Goal: Information Seeking & Learning: Learn about a topic

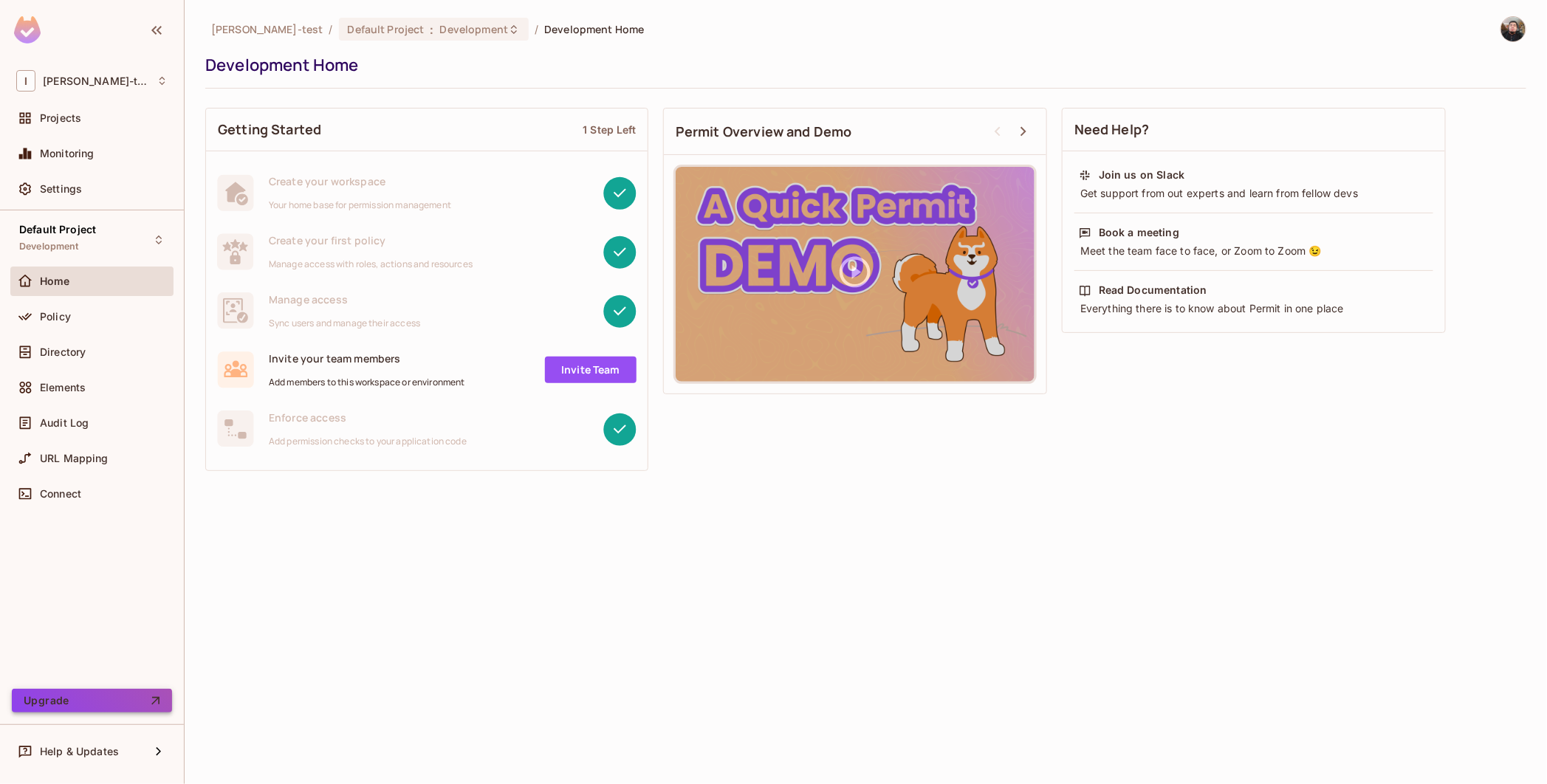
click at [146, 703] on button "Upgrade" at bounding box center [92, 699] width 160 height 23
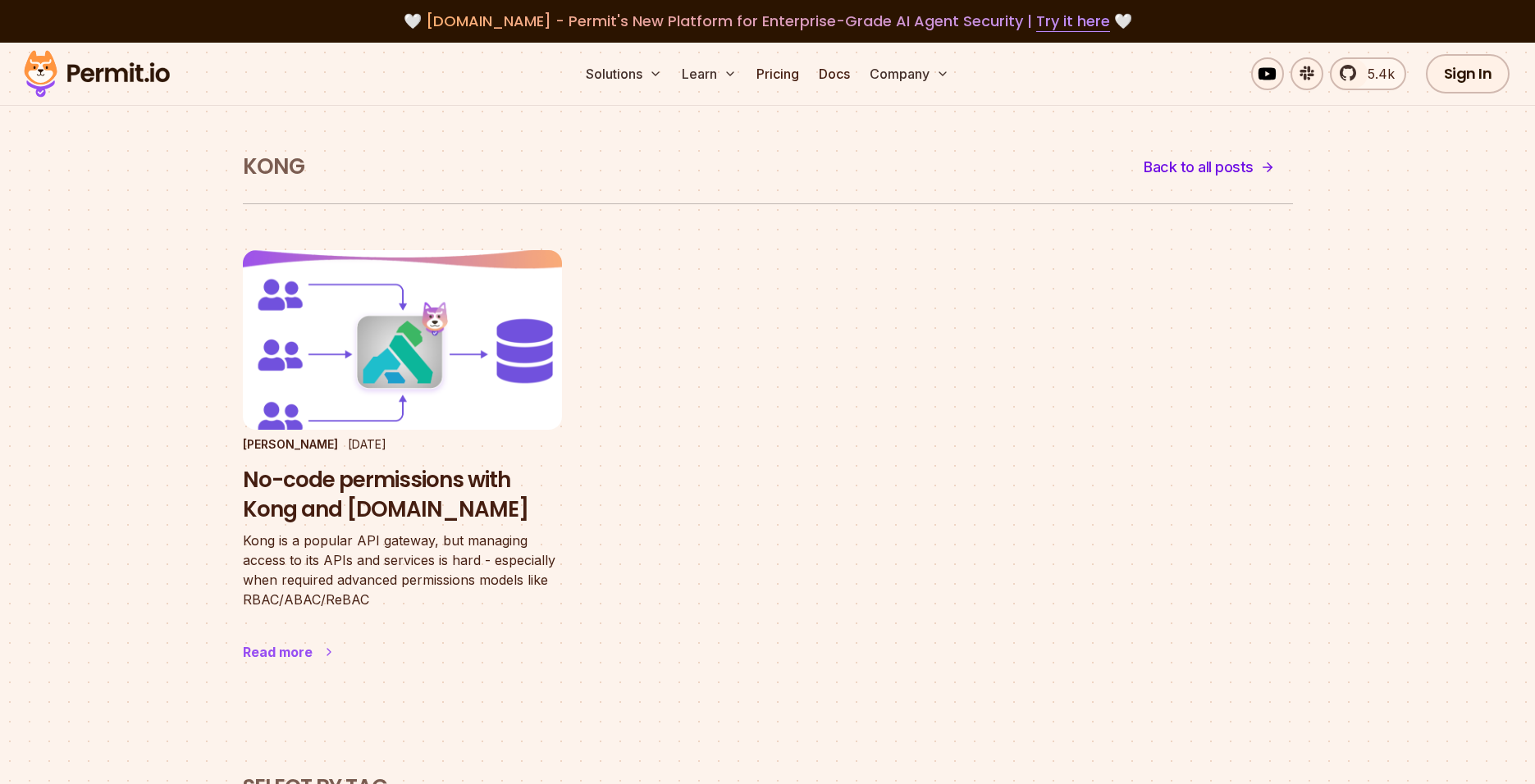
click at [372, 476] on h3 "No-code permissions with Kong and Permit.io" at bounding box center [402, 496] width 319 height 59
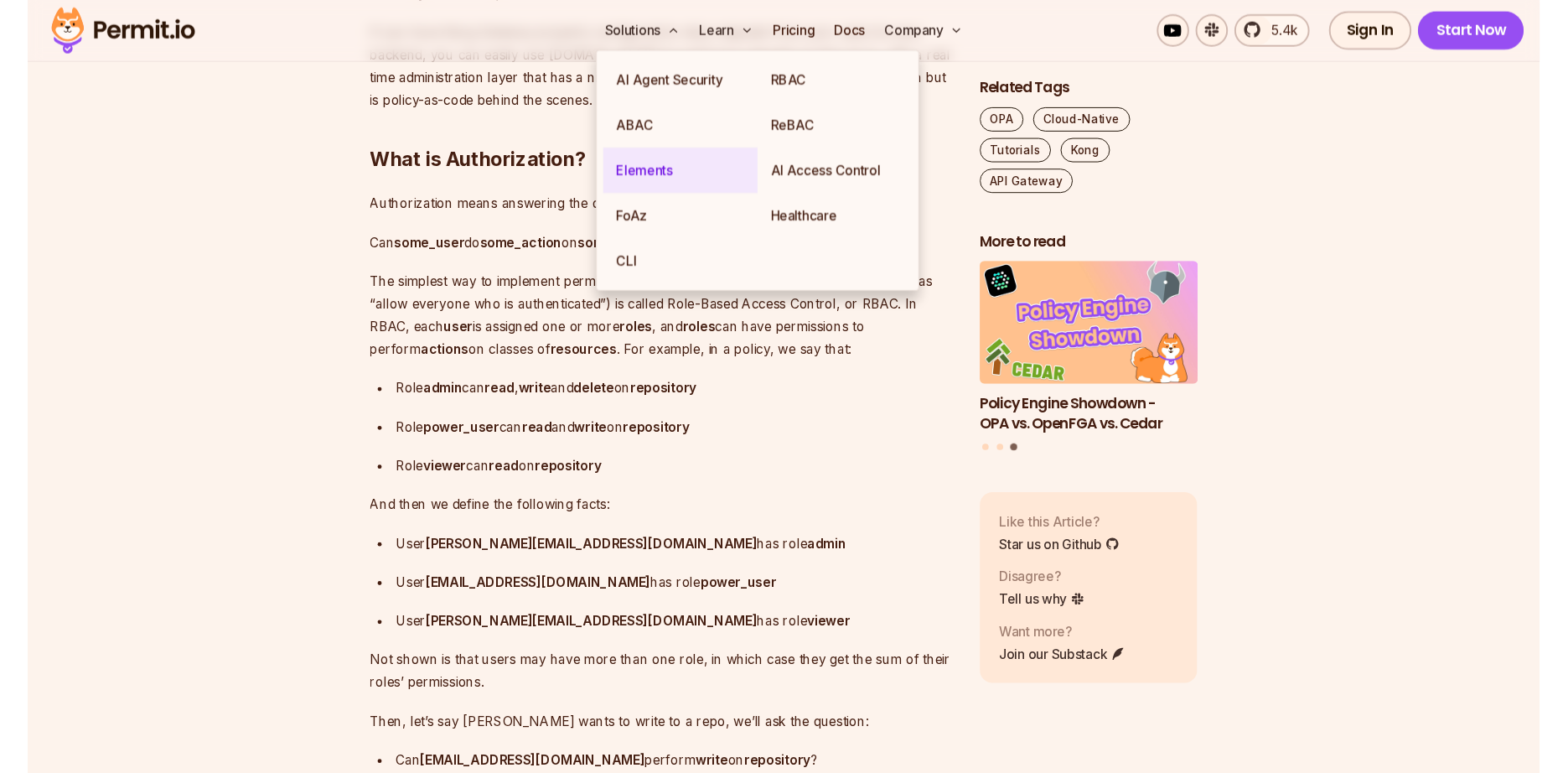
scroll to position [1308, 0]
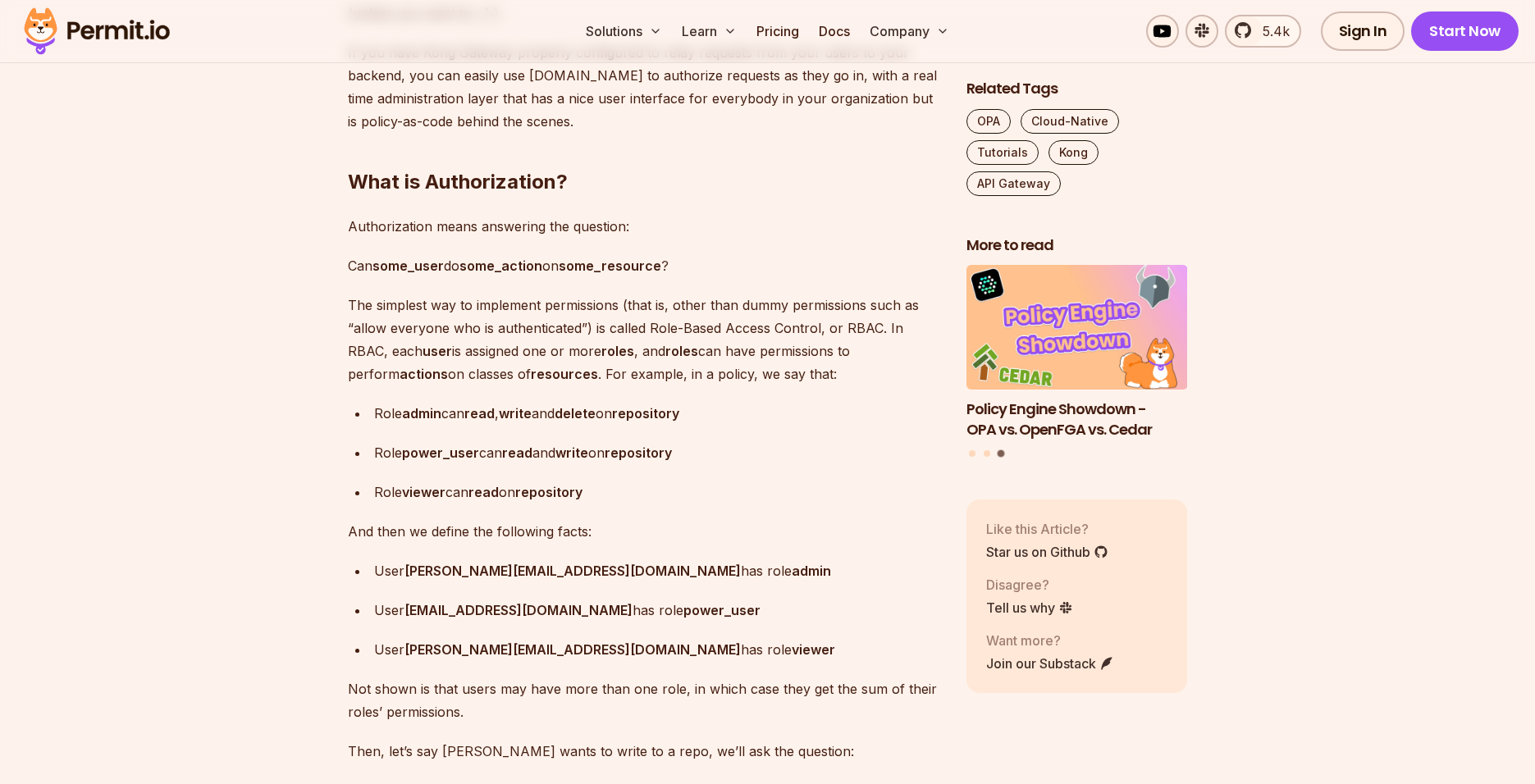
click at [816, 227] on p "Authorization means answering the question:" at bounding box center [644, 226] width 593 height 23
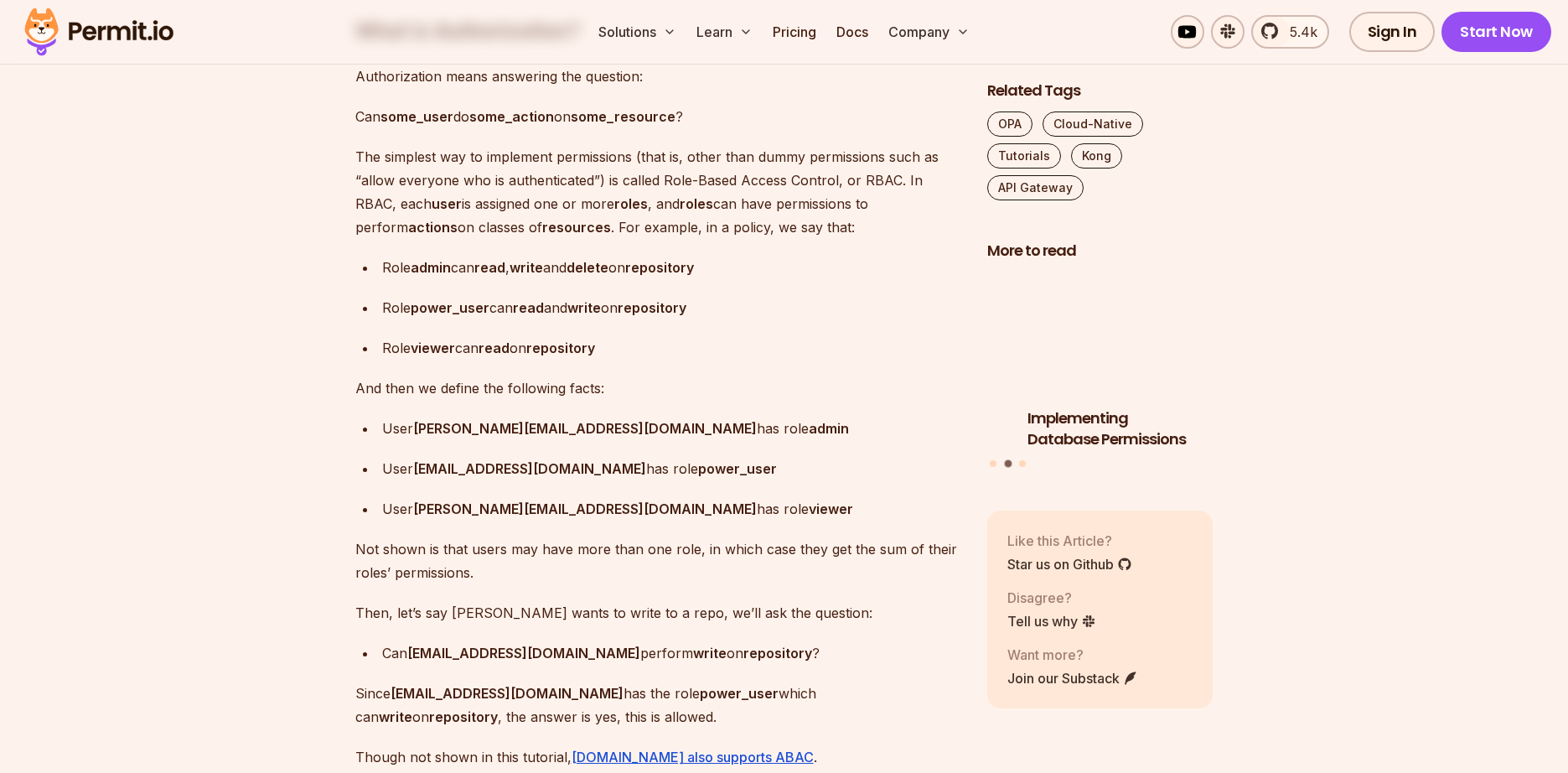
scroll to position [1509, 0]
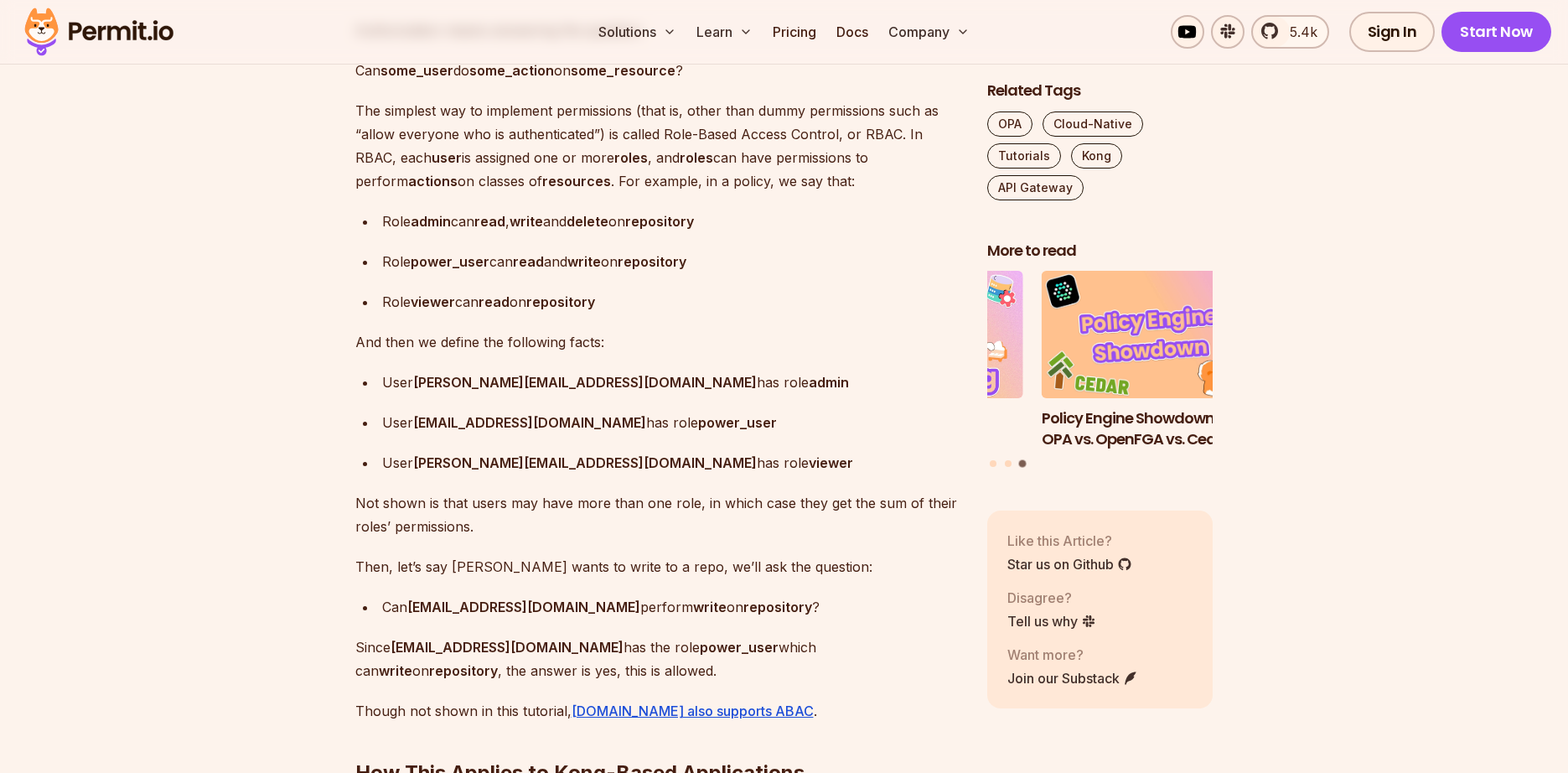
click at [693, 605] on strong "write" at bounding box center [710, 606] width 33 height 17
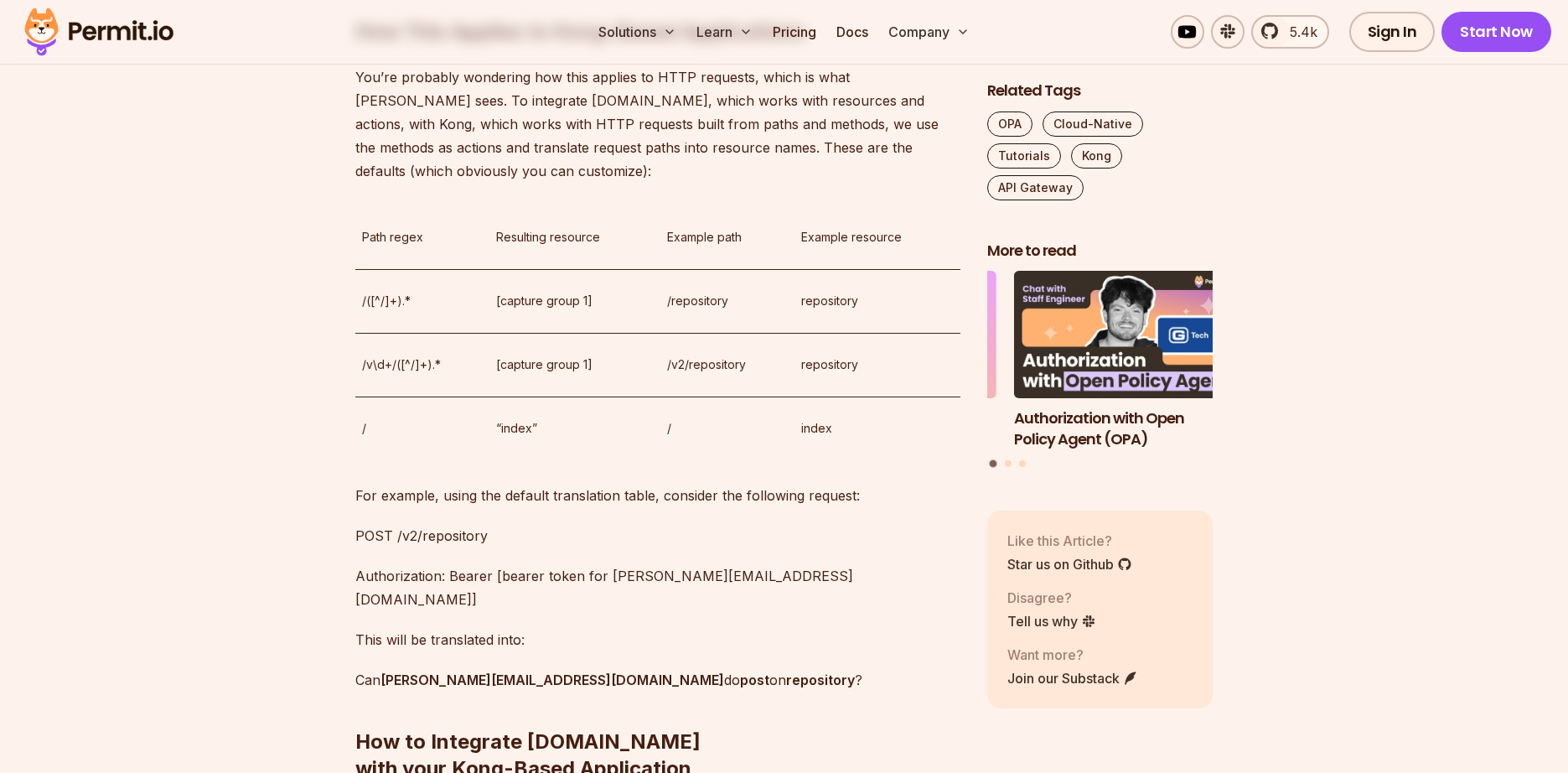
scroll to position [2314, 0]
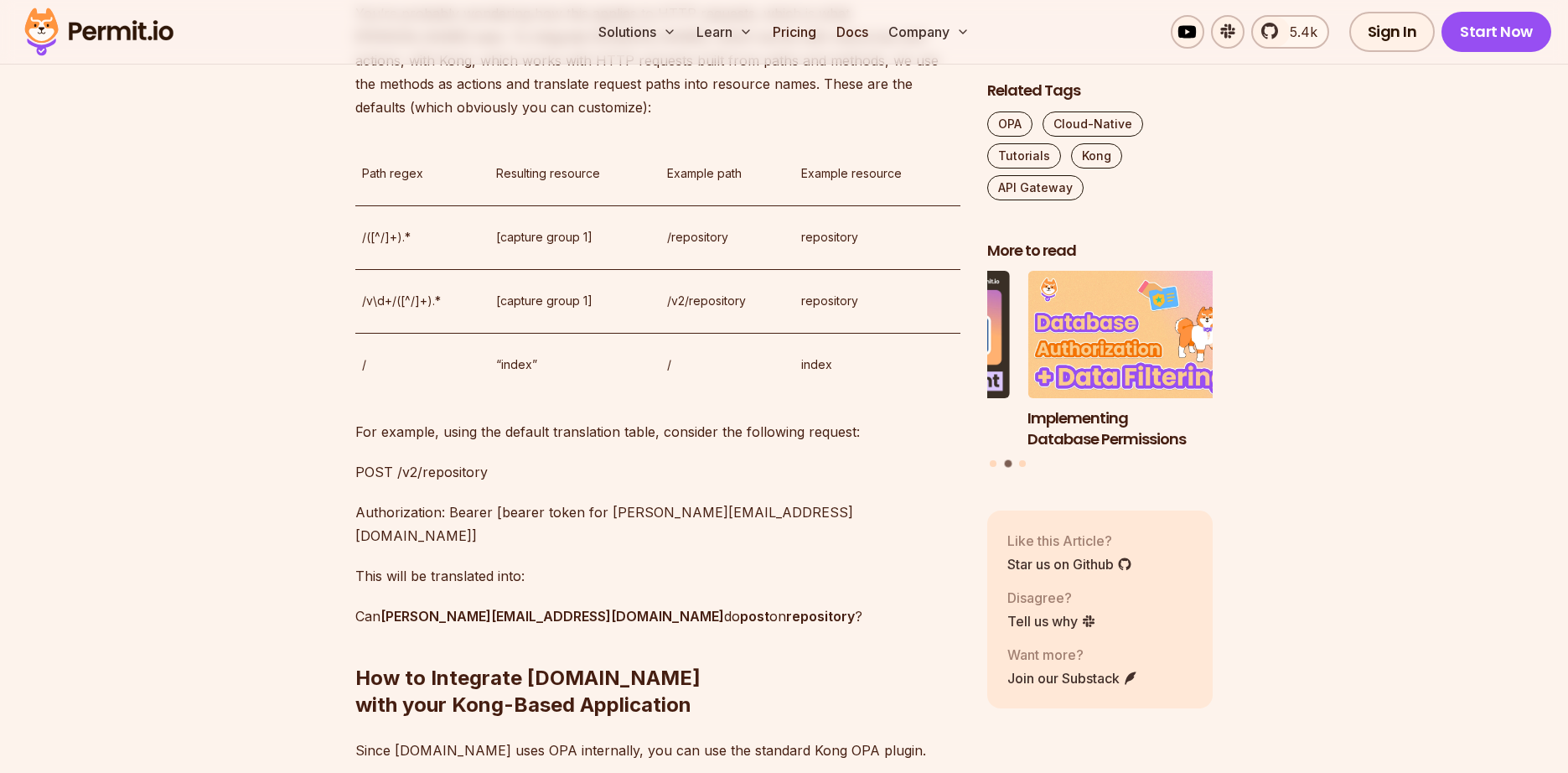
click at [410, 607] on strong "annie@example.com" at bounding box center [552, 615] width 344 height 17
click at [417, 607] on strong "annie@example.com" at bounding box center [552, 615] width 344 height 17
click at [640, 437] on p "For example, using the default translation table, consider the following reques…" at bounding box center [658, 432] width 605 height 24
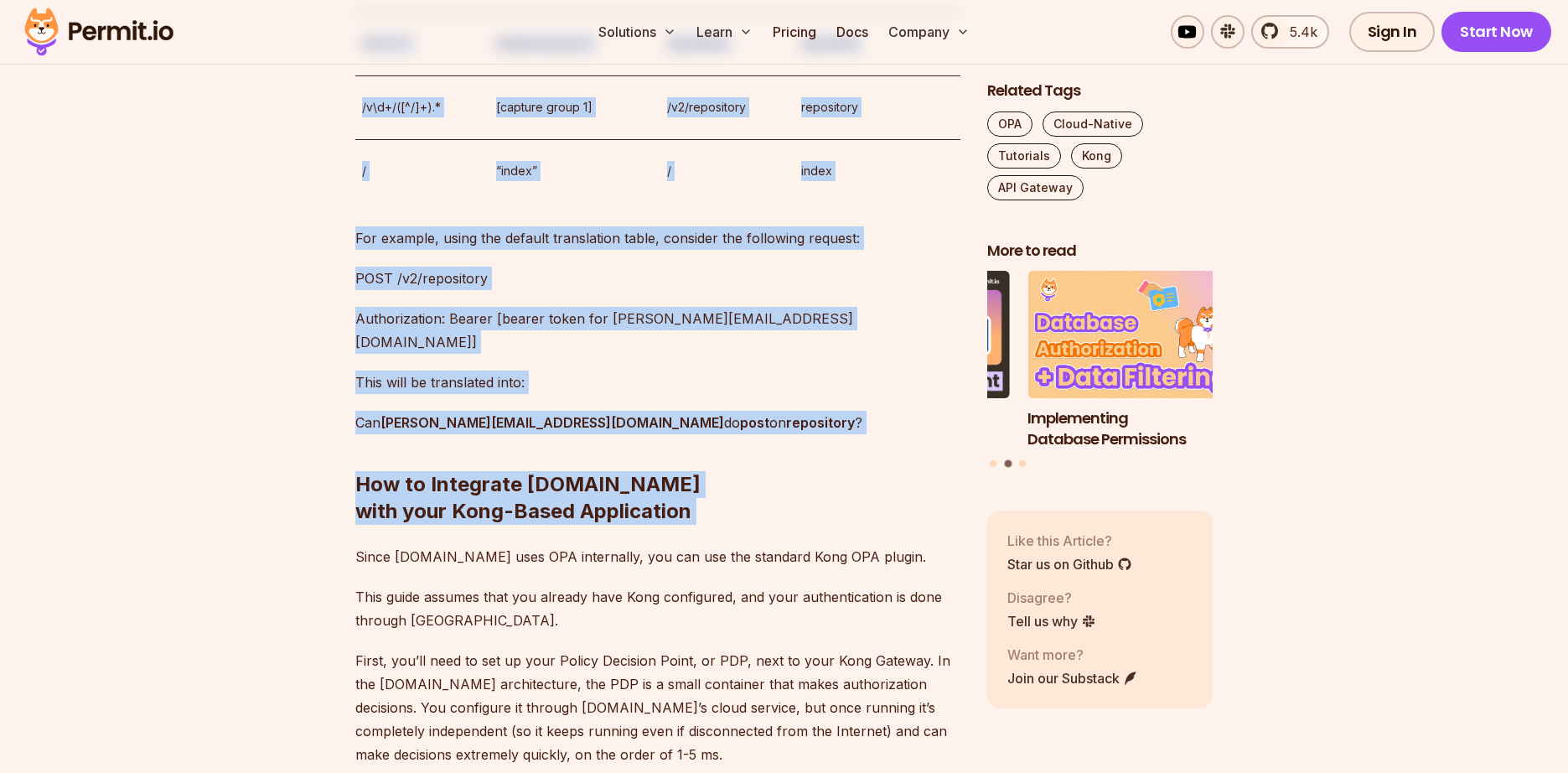
scroll to position [2515, 0]
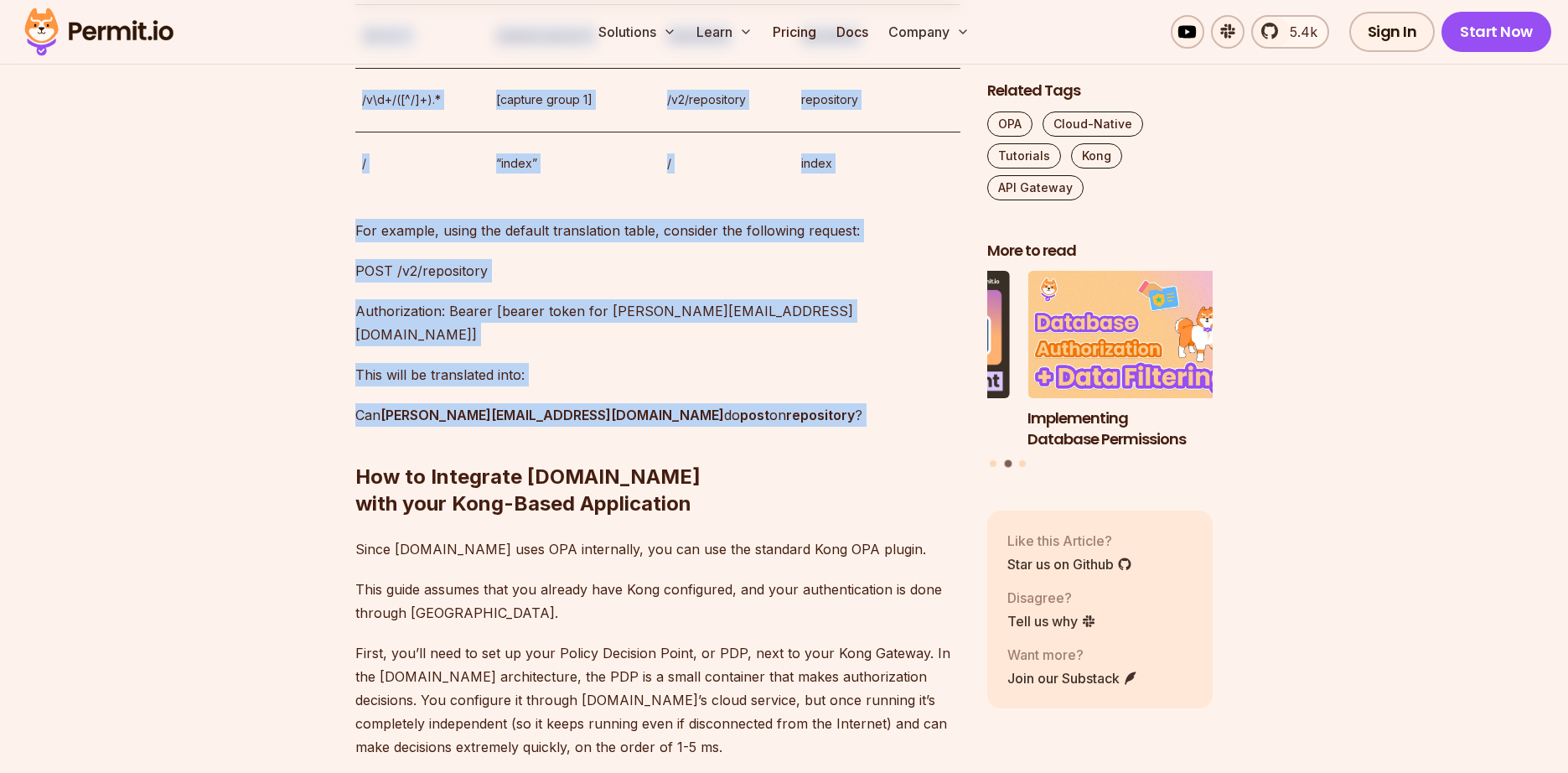
drag, startPoint x: 350, startPoint y: 174, endPoint x: 701, endPoint y: 387, distance: 410.6
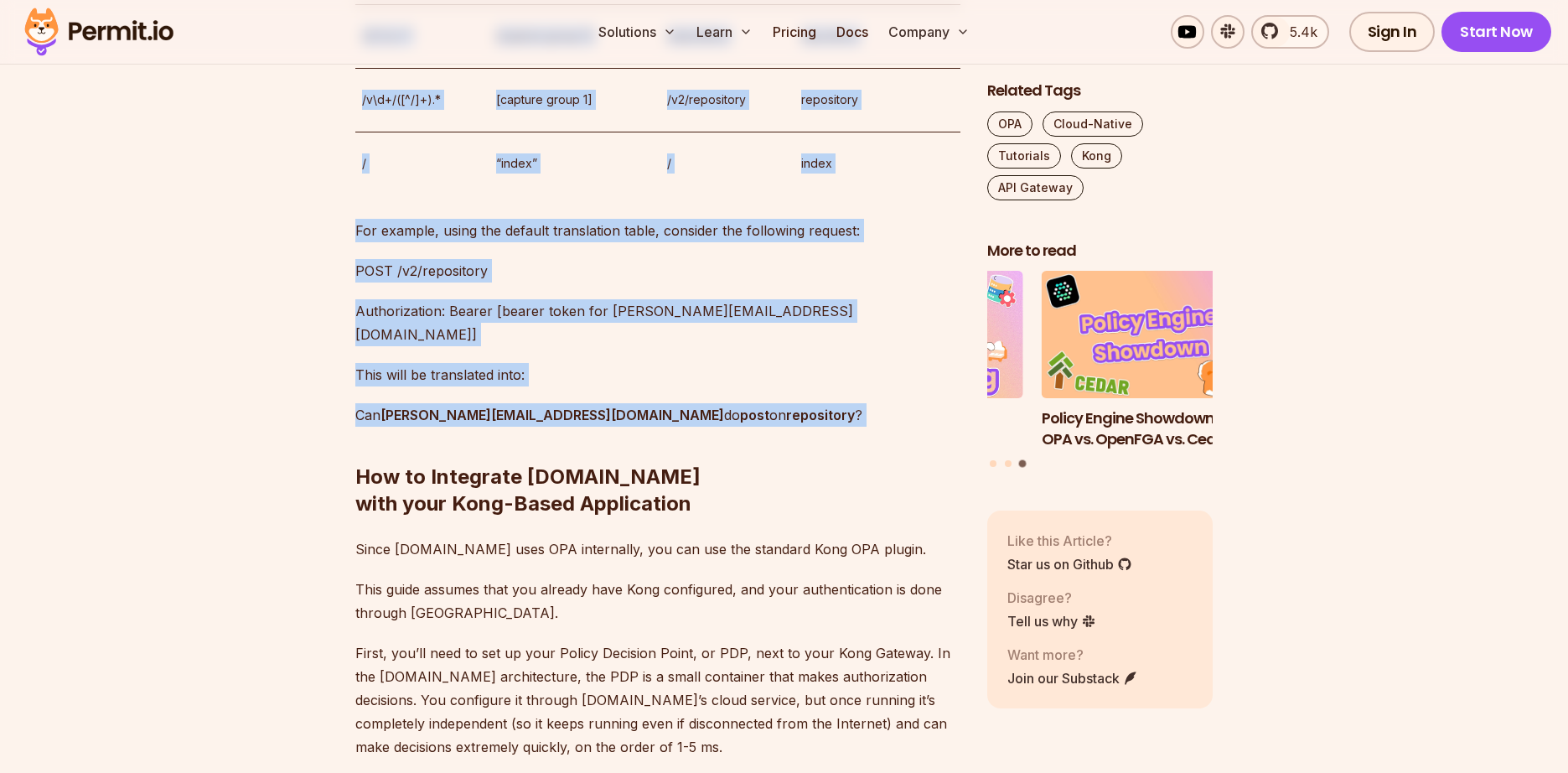
copy div "How This Applies to Kong-Based Applications You’re probably wondering how this …"
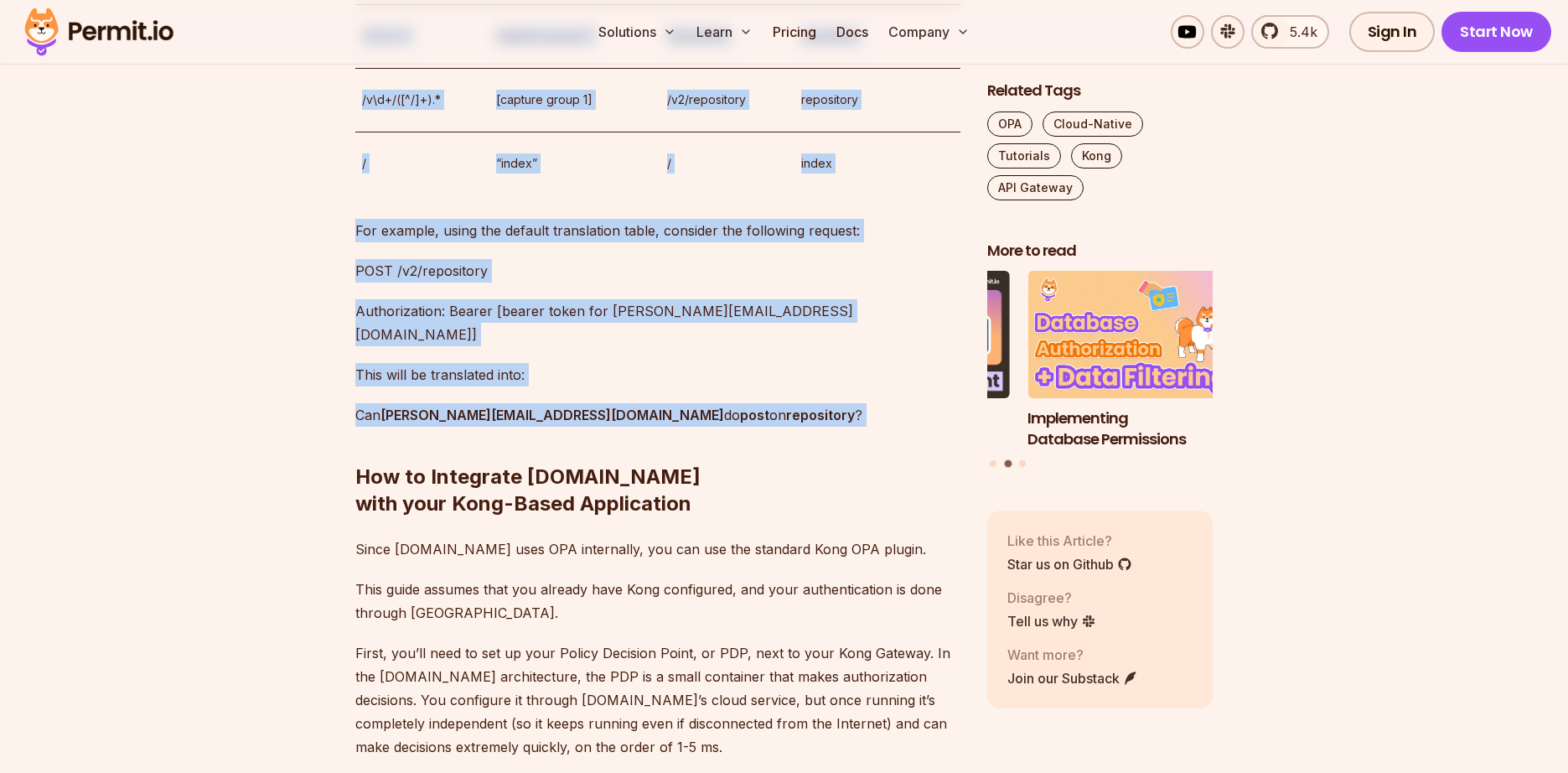
click at [443, 363] on p "This will be translated into:" at bounding box center [658, 375] width 605 height 24
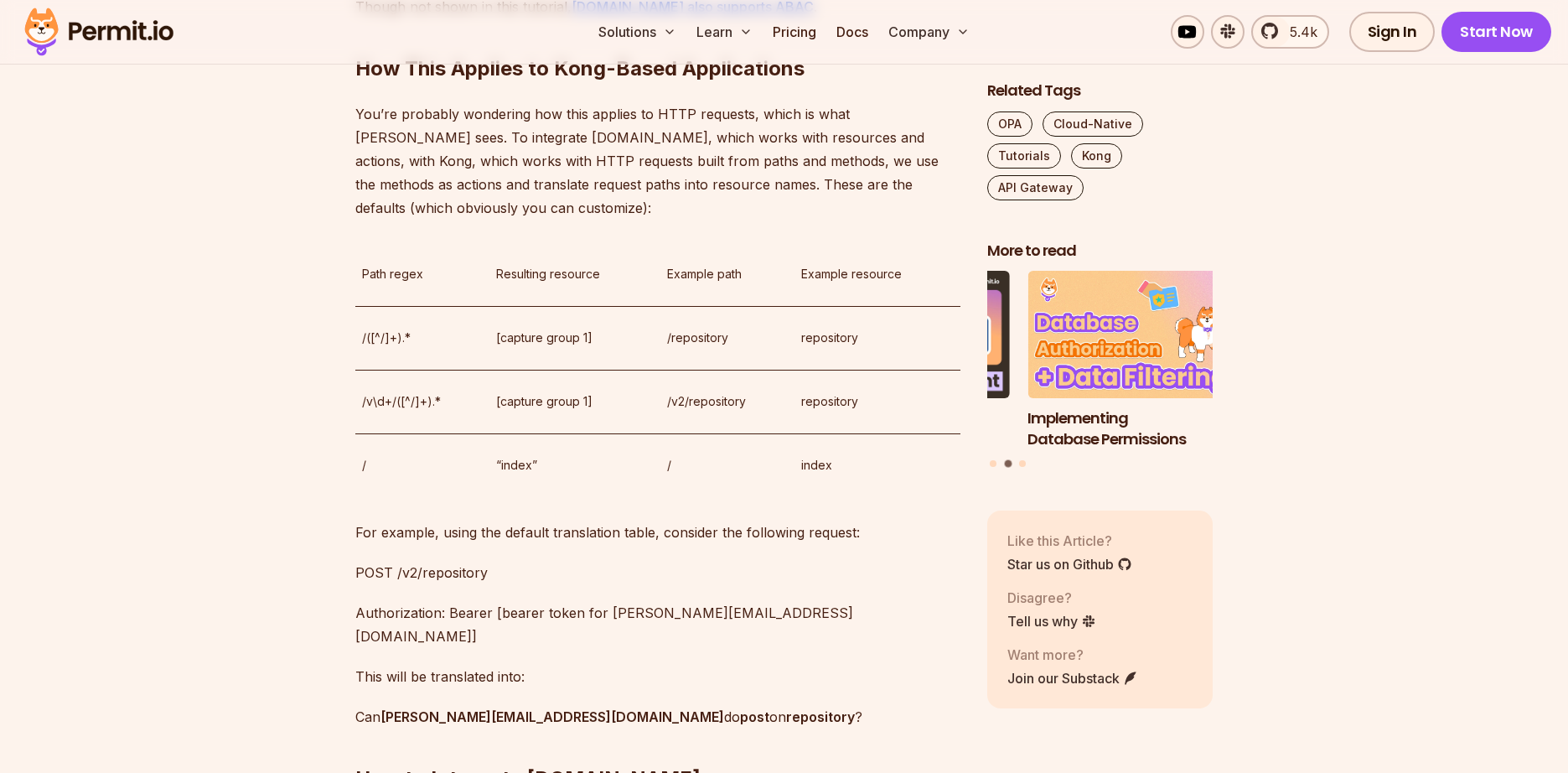
scroll to position [2113, 0]
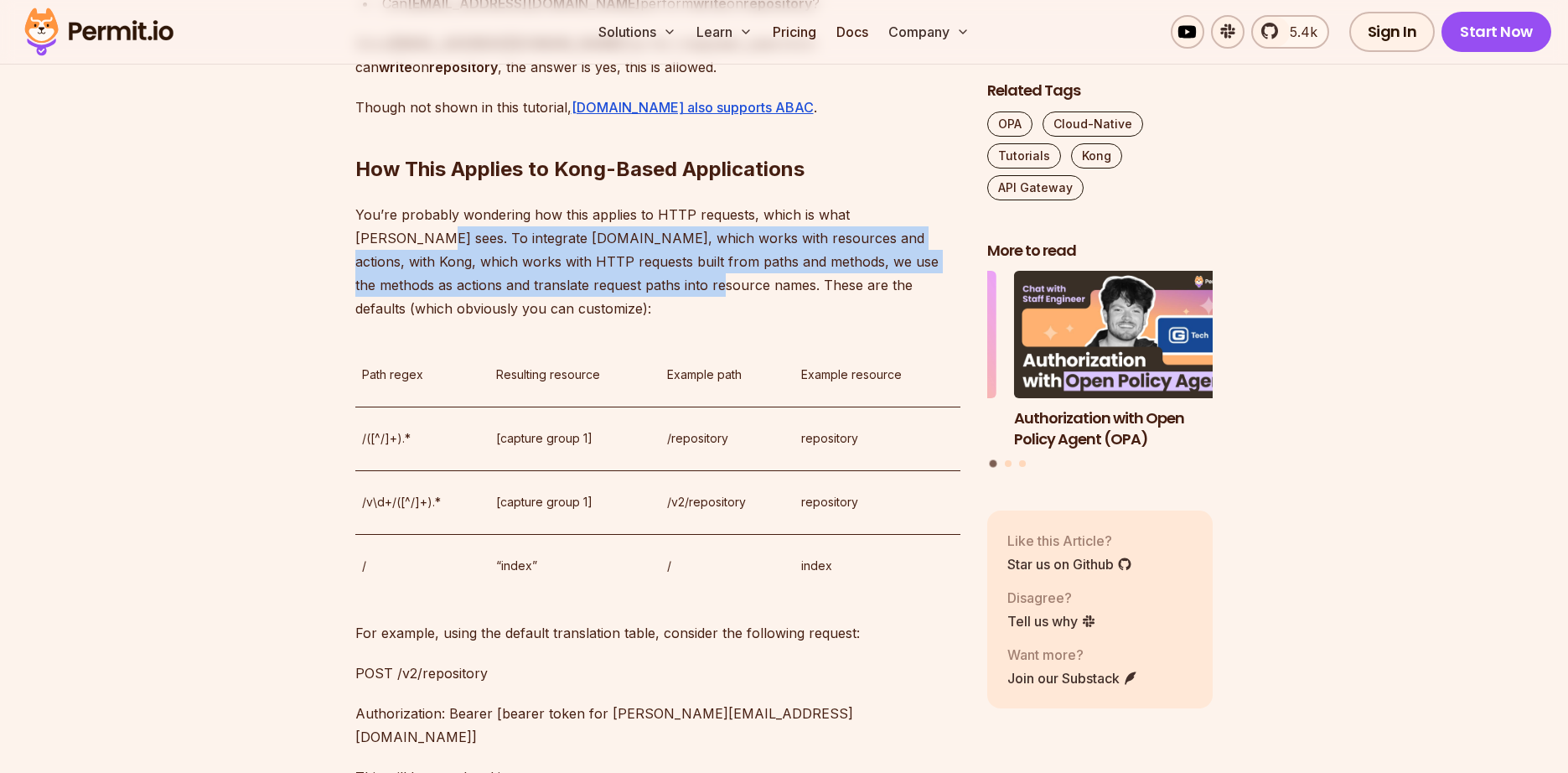
drag, startPoint x: 921, startPoint y: 212, endPoint x: 638, endPoint y: 285, distance: 292.3
click at [638, 285] on p "You’re probably wondering how this applies to HTTP requests, which is what Kong…" at bounding box center [658, 262] width 605 height 118
copy p "To integrate Permit.io, which works with resources and actions, with Kong, whic…"
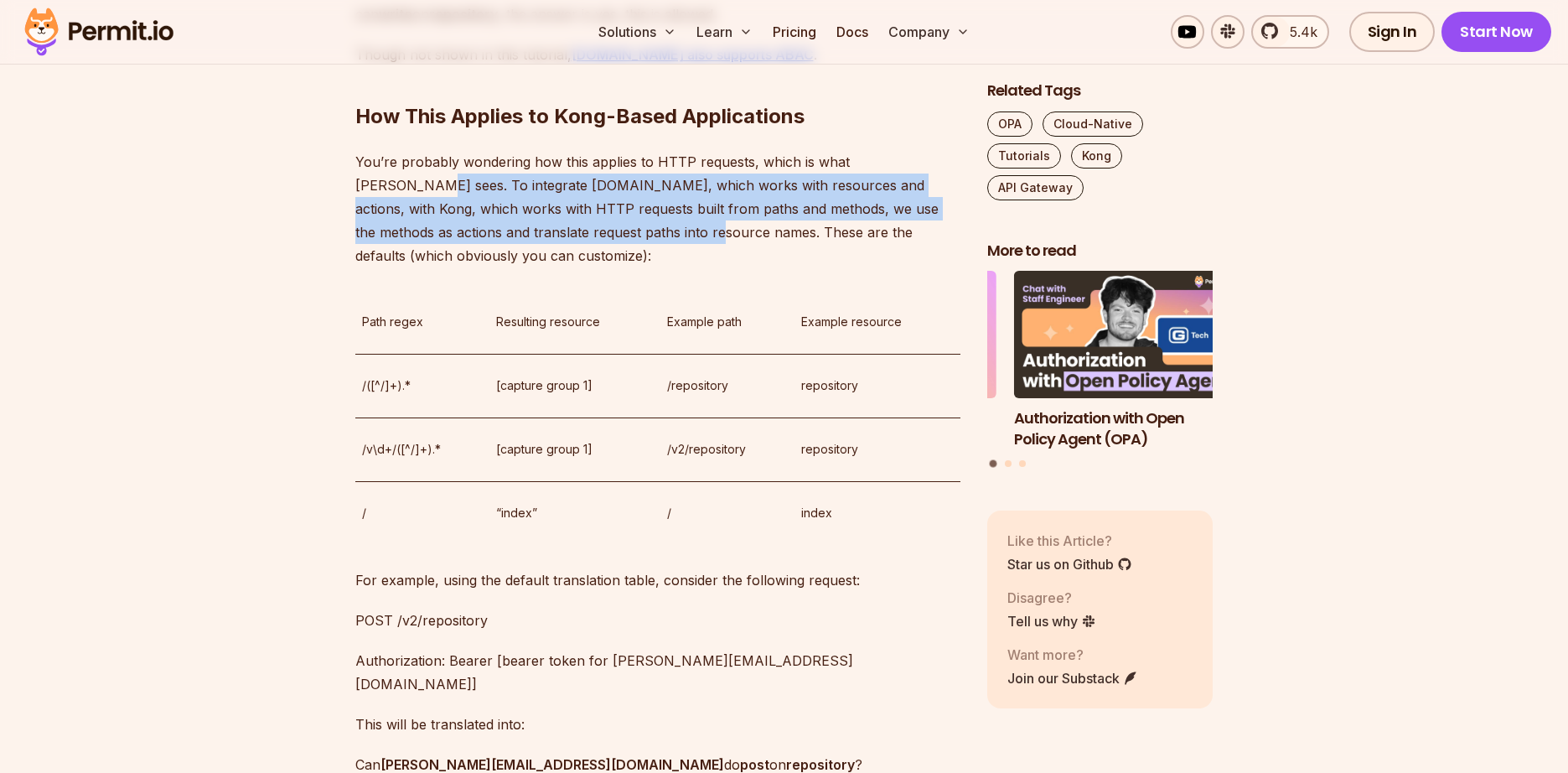
scroll to position [2213, 0]
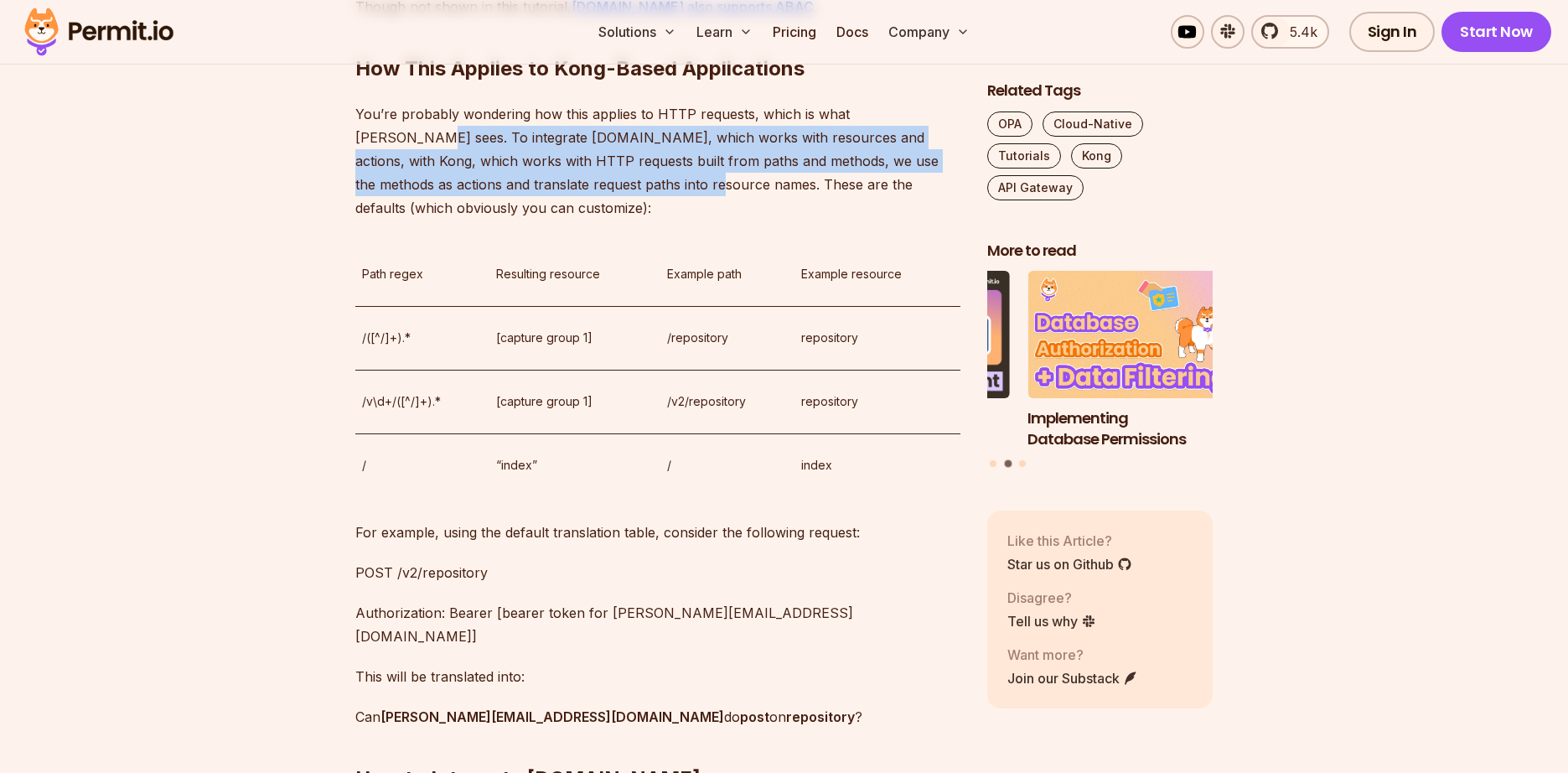
click at [827, 134] on p "You’re probably wondering how this applies to HTTP requests, which is what Kong…" at bounding box center [658, 161] width 605 height 118
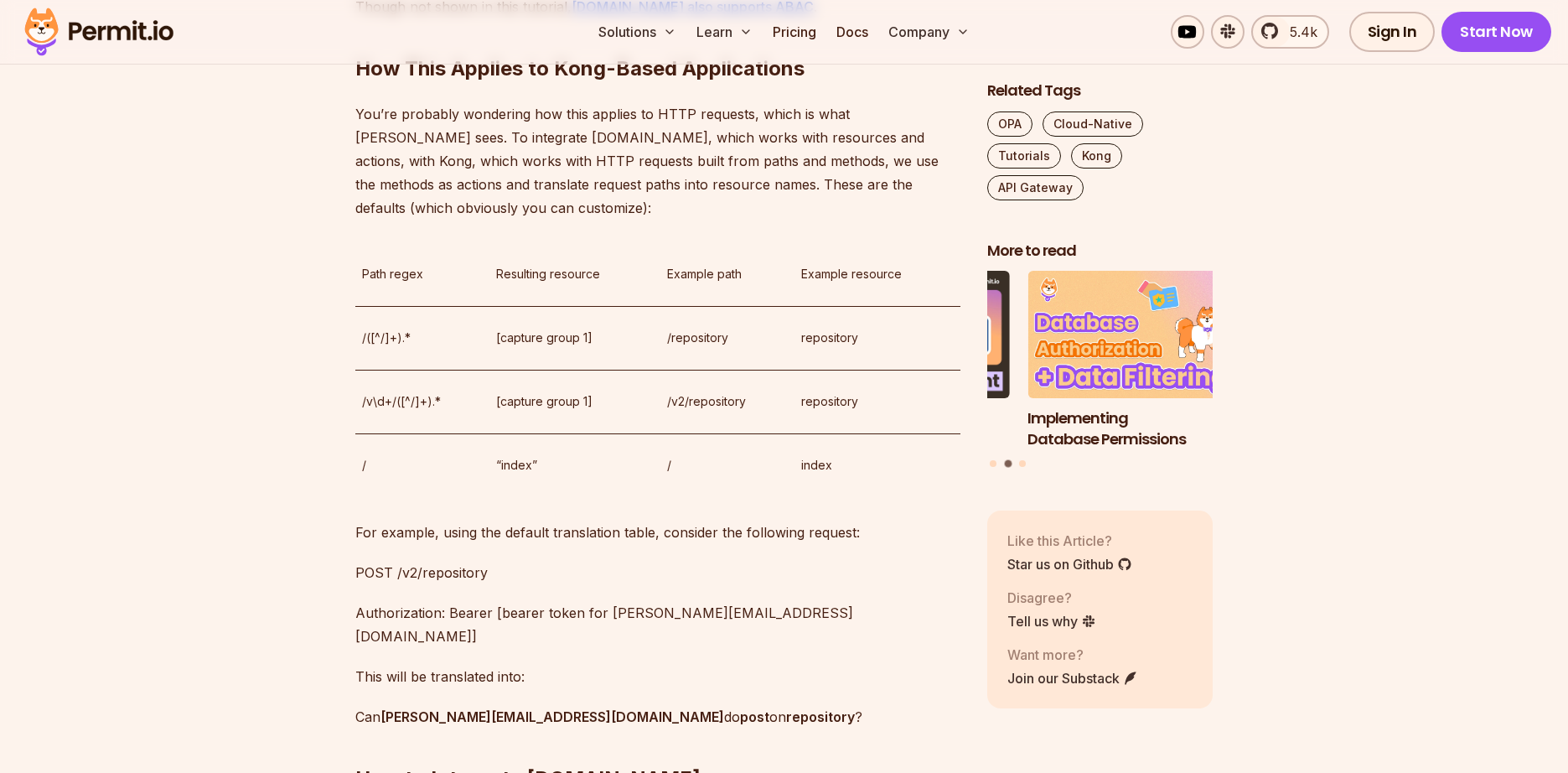
click at [924, 115] on p "You’re probably wondering how this applies to HTTP requests, which is what Kong…" at bounding box center [658, 161] width 605 height 118
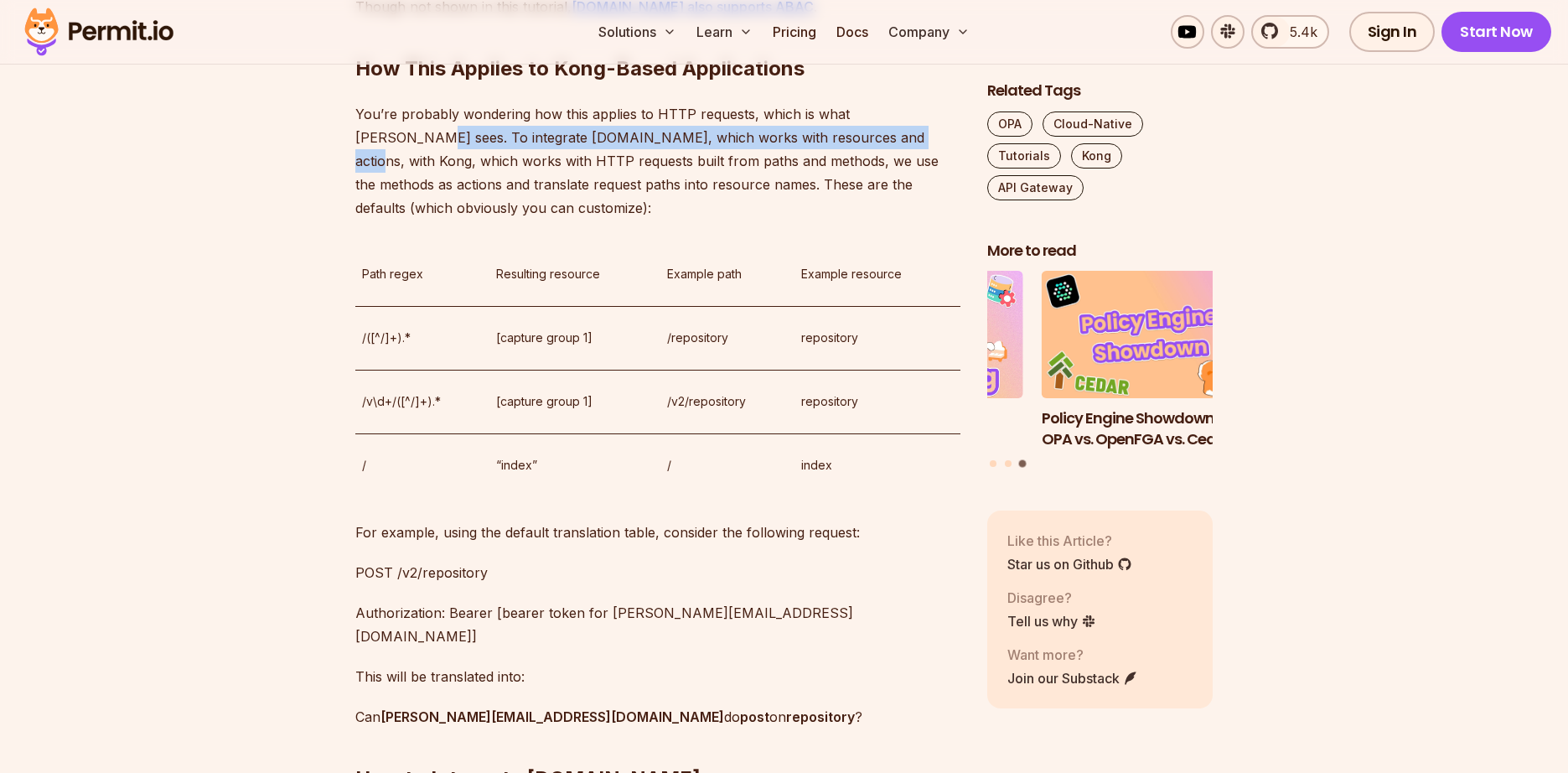
drag, startPoint x: 924, startPoint y: 115, endPoint x: 774, endPoint y: 146, distance: 153.2
click at [774, 146] on p "You’re probably wondering how this applies to HTTP requests, which is what Kong…" at bounding box center [658, 161] width 605 height 118
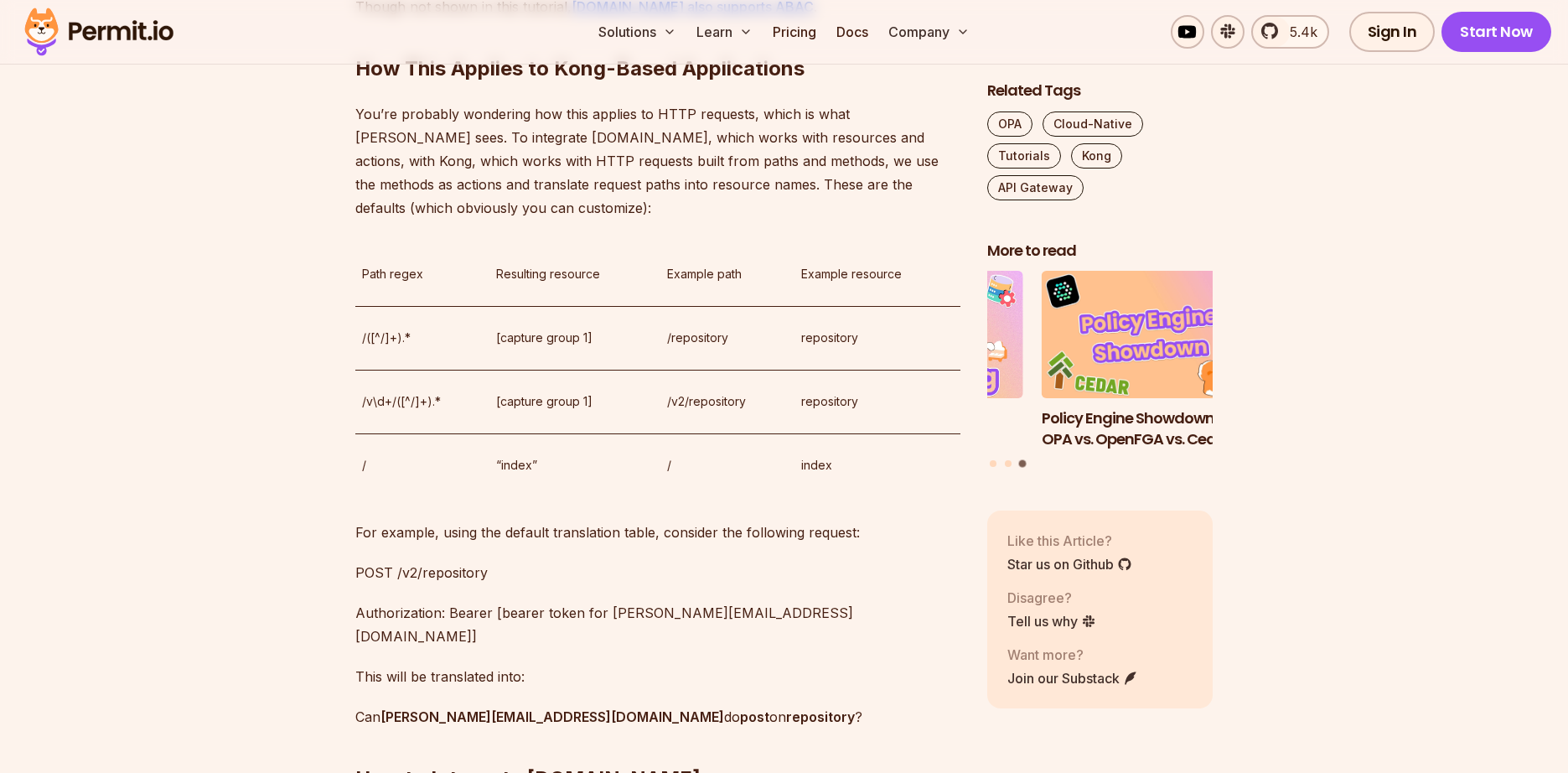
click at [800, 119] on p "You’re probably wondering how this applies to HTTP requests, which is what Kong…" at bounding box center [658, 161] width 605 height 118
click at [363, 112] on p "You’re probably wondering how this applies to HTTP requests, which is what Kong…" at bounding box center [658, 161] width 605 height 118
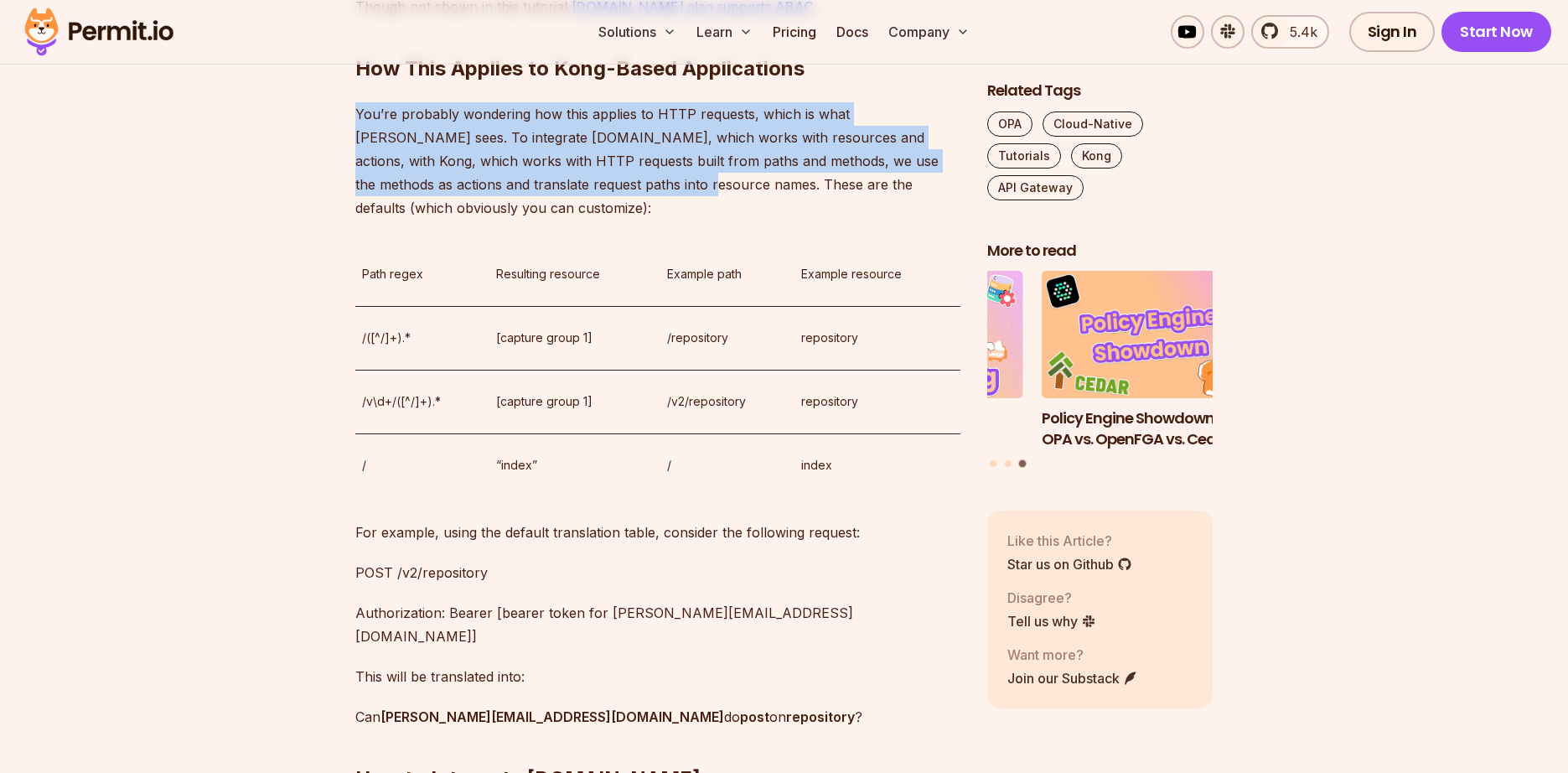
drag, startPoint x: 363, startPoint y: 112, endPoint x: 619, endPoint y: 177, distance: 264.1
click at [619, 177] on p "You’re probably wondering how this applies to HTTP requests, which is what Kong…" at bounding box center [658, 161] width 605 height 118
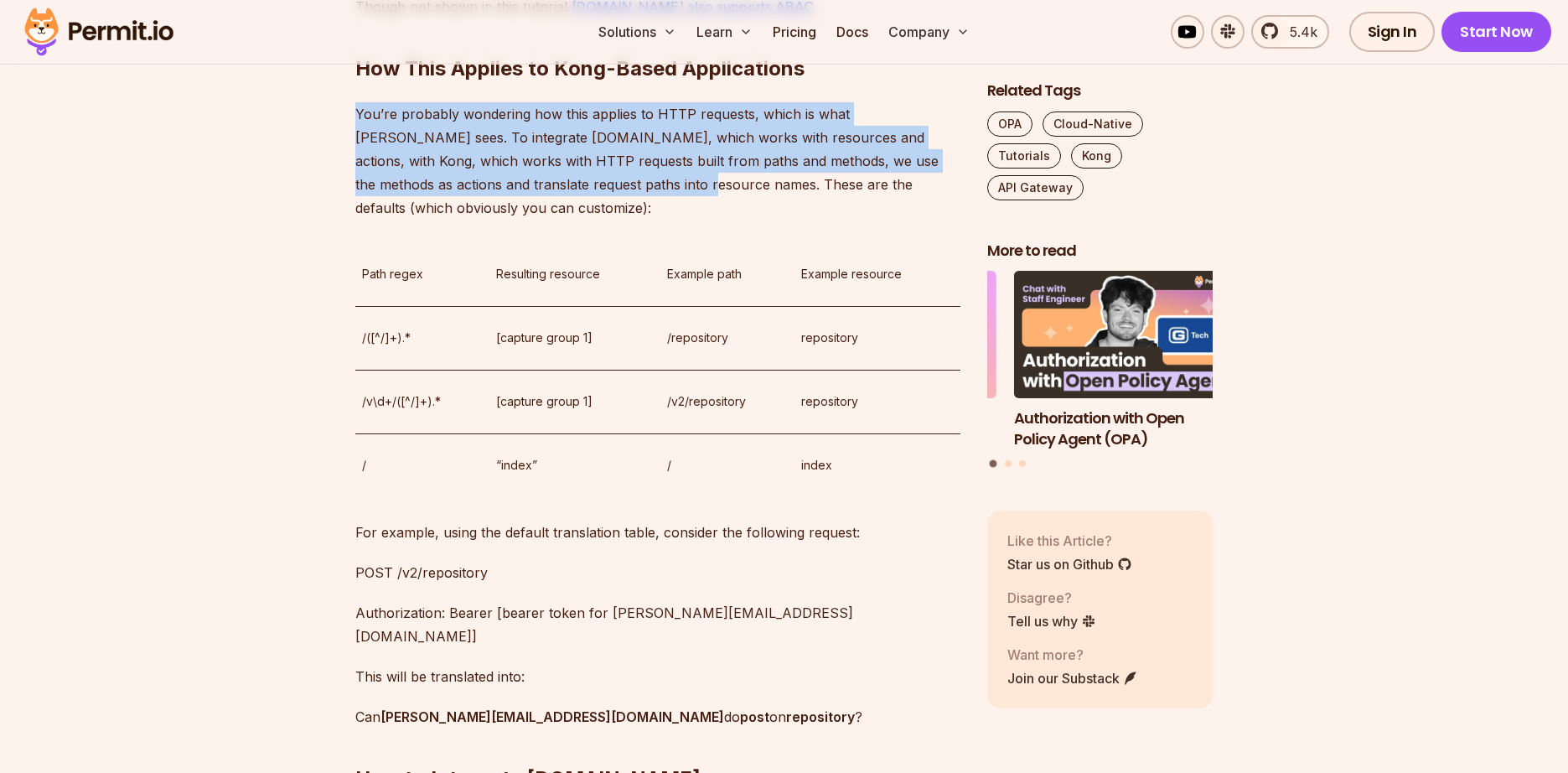
copy p "You’re probably wondering how this applies to HTTP requests, which is what Kong…"
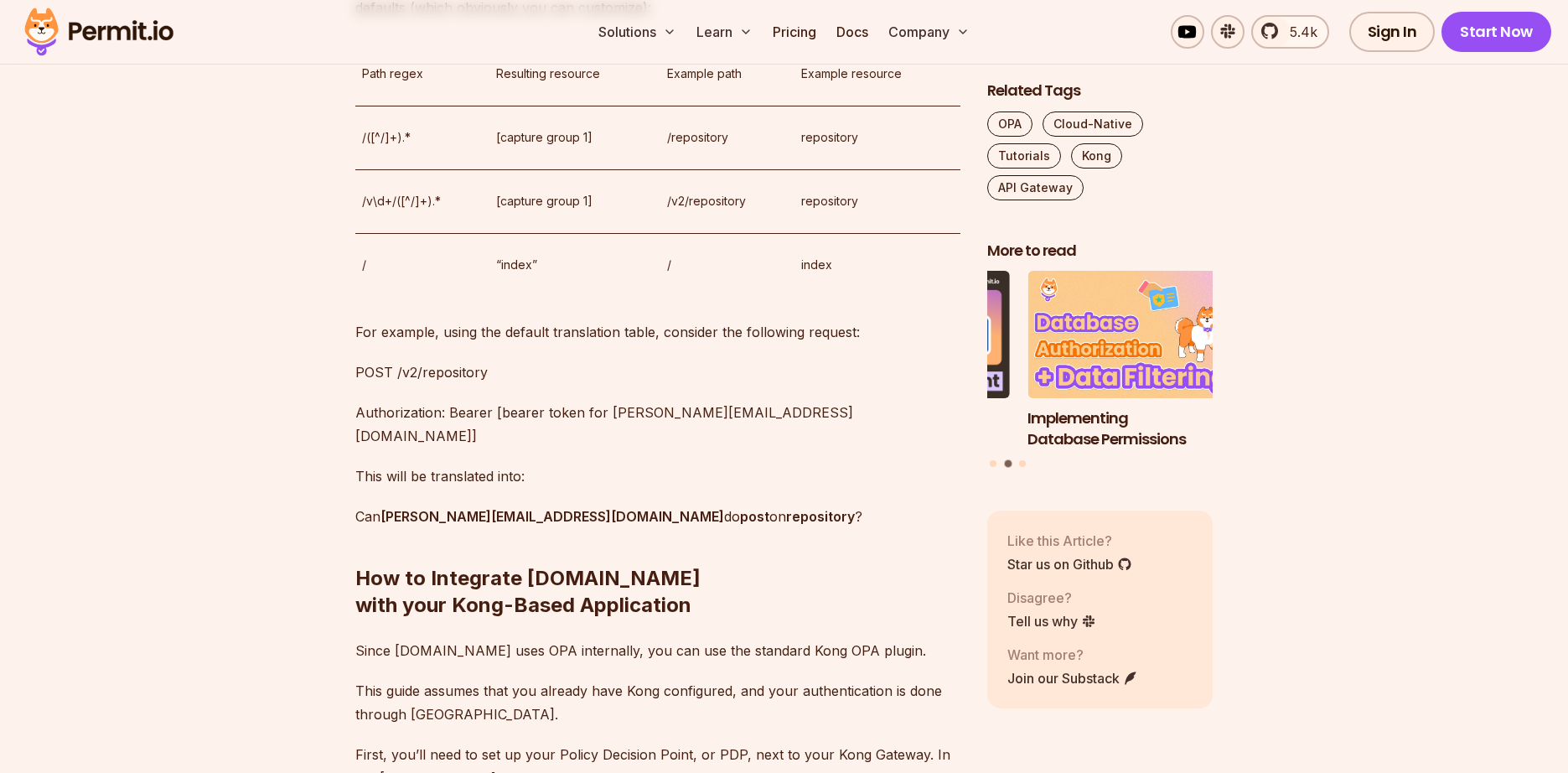
scroll to position [2415, 0]
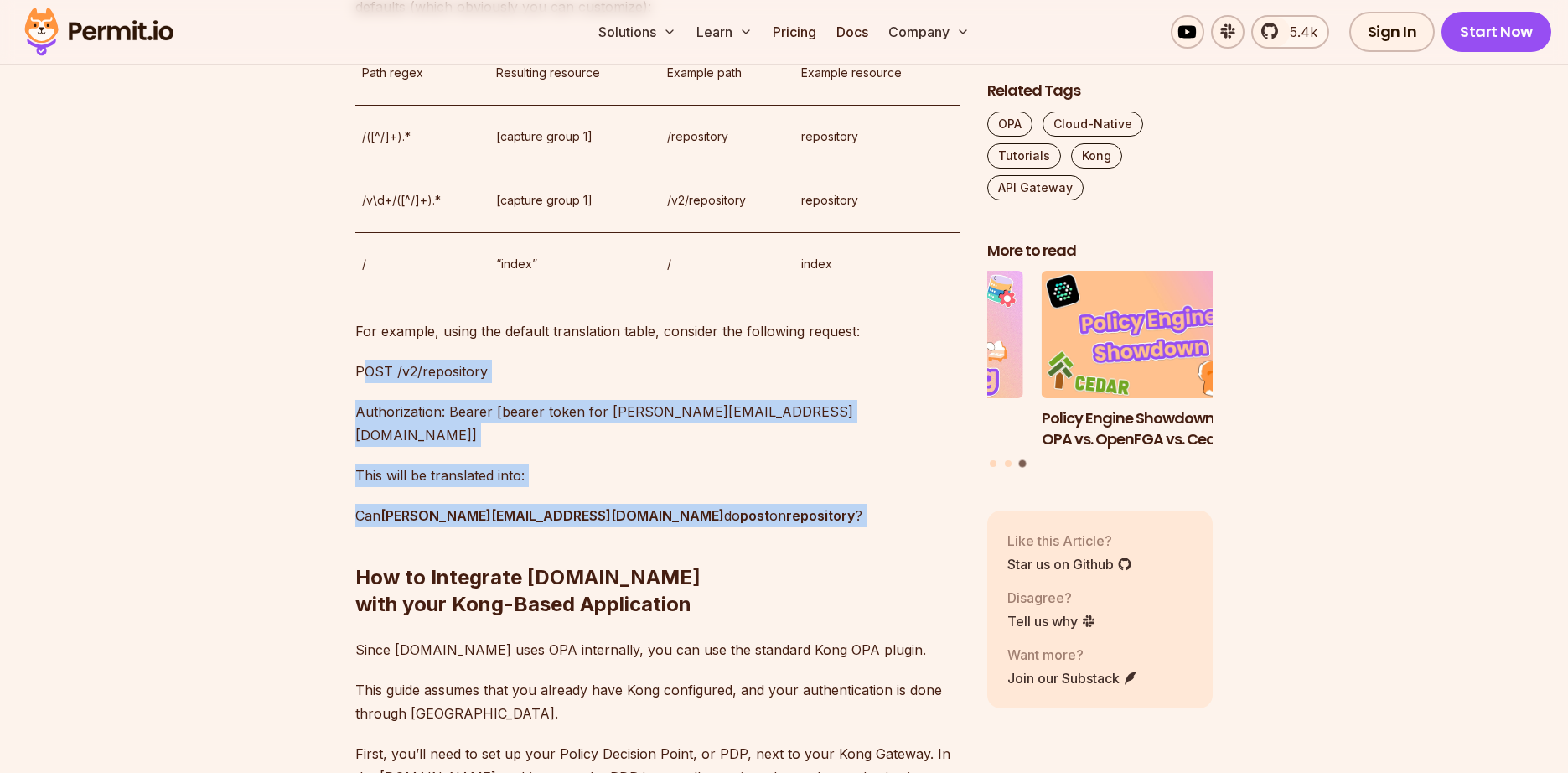
drag, startPoint x: 352, startPoint y: 375, endPoint x: 681, endPoint y: 486, distance: 347.2
copy div "POST /v2/repository Authorization: Bearer [bearer token for annie@example.com] …"
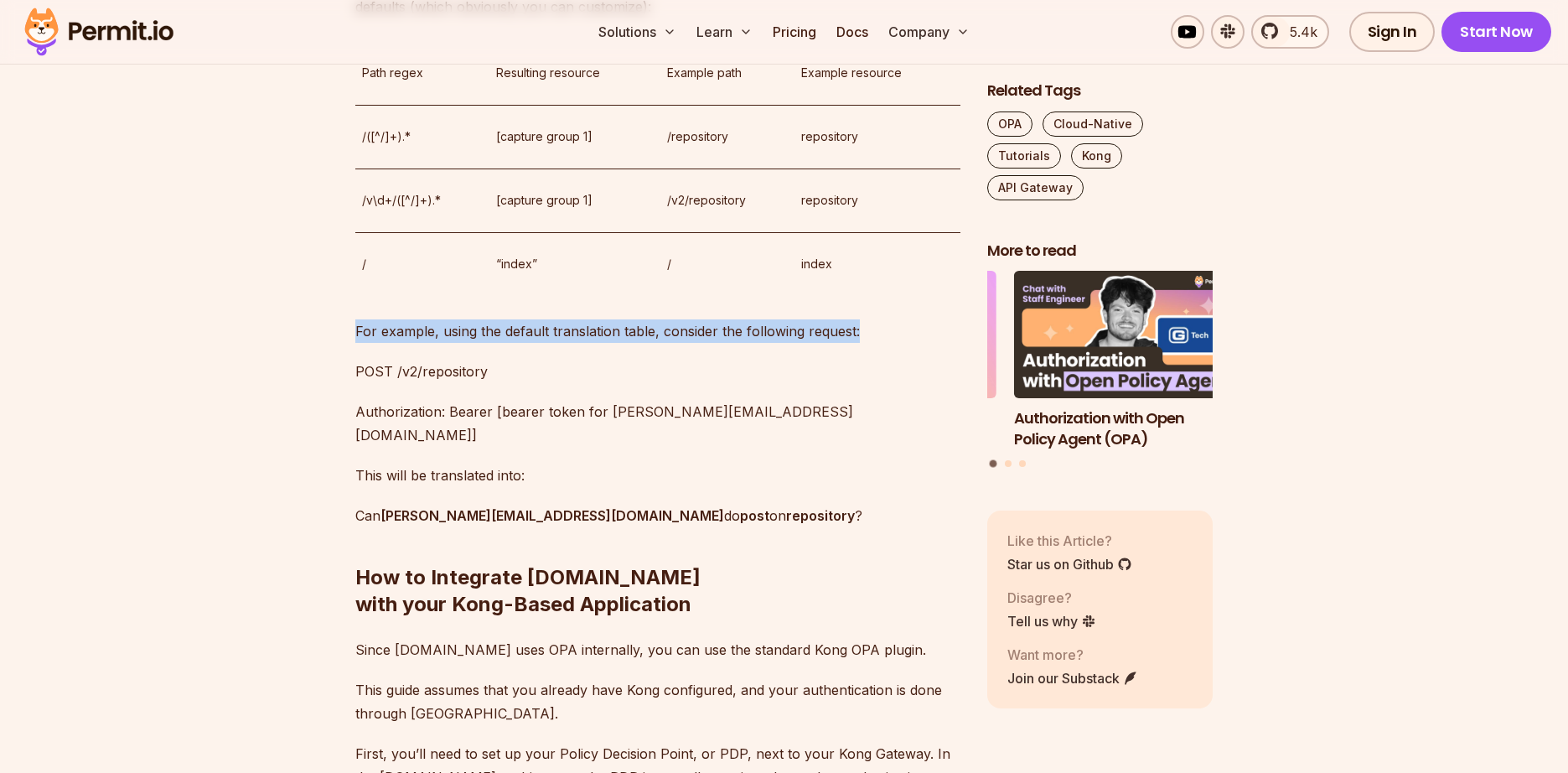
drag, startPoint x: 357, startPoint y: 330, endPoint x: 856, endPoint y: 323, distance: 499.0
click at [856, 323] on p "For example, using the default translation table, consider the following reques…" at bounding box center [658, 331] width 605 height 24
copy p "For example, using the default translation table, consider the following reques…"
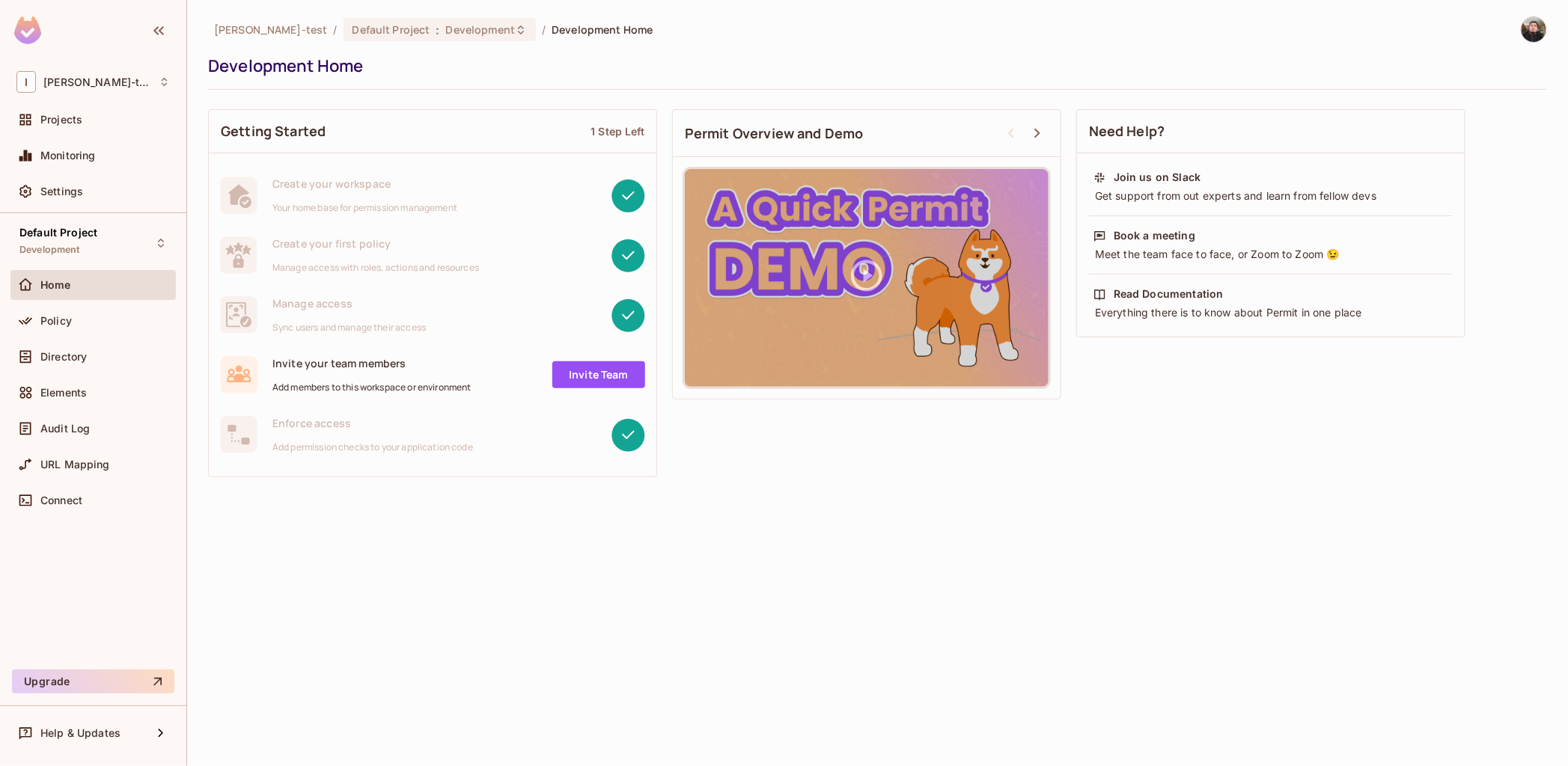
click at [69, 351] on span "Directory" at bounding box center [63, 357] width 46 height 12
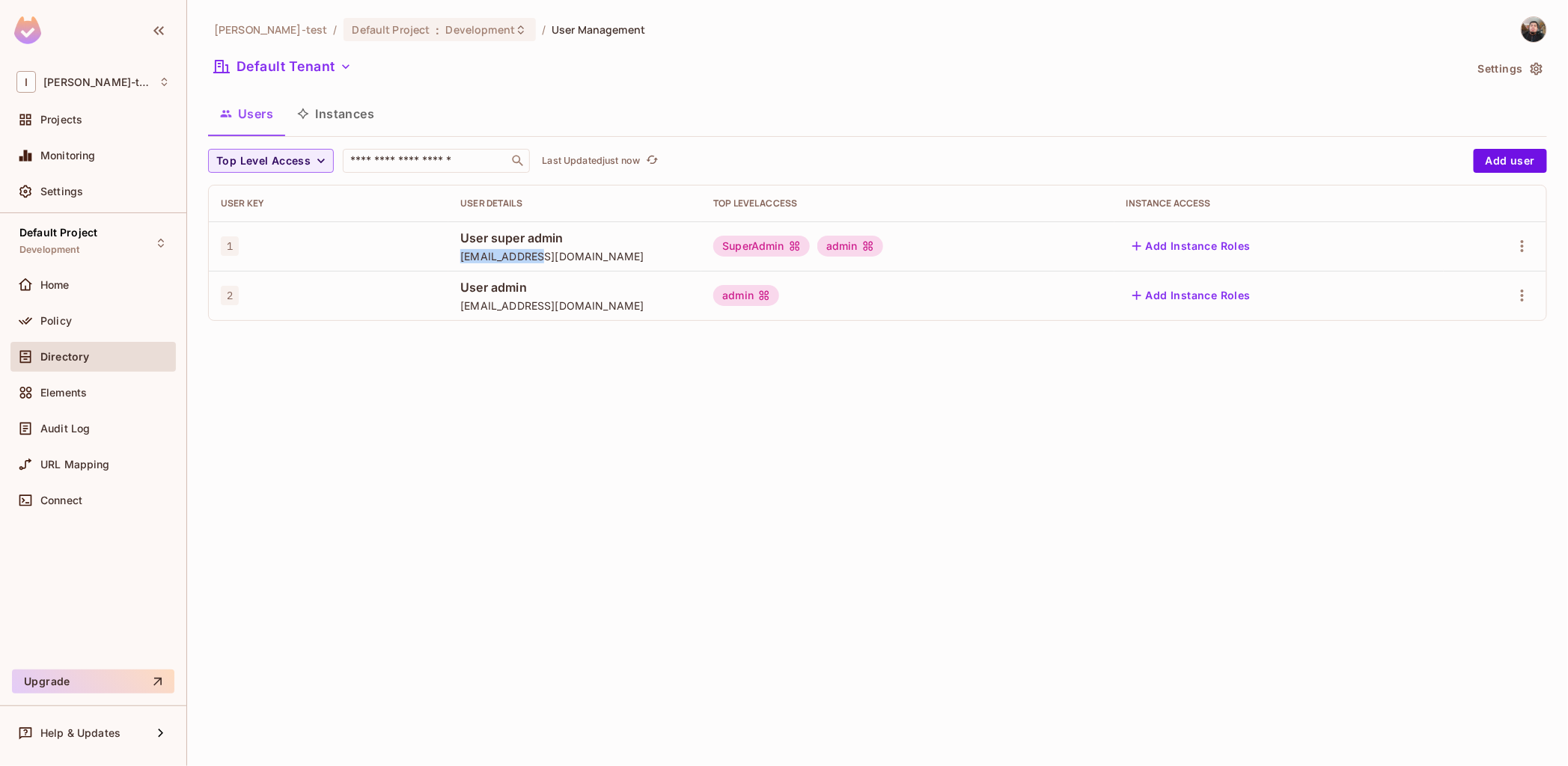
drag, startPoint x: 465, startPoint y: 260, endPoint x: 548, endPoint y: 262, distance: 83.0
click at [548, 262] on td "User super admin test@test.com" at bounding box center [575, 246] width 253 height 49
copy span "test@test.com"
click at [309, 59] on button "Default Tenant" at bounding box center [282, 66] width 150 height 24
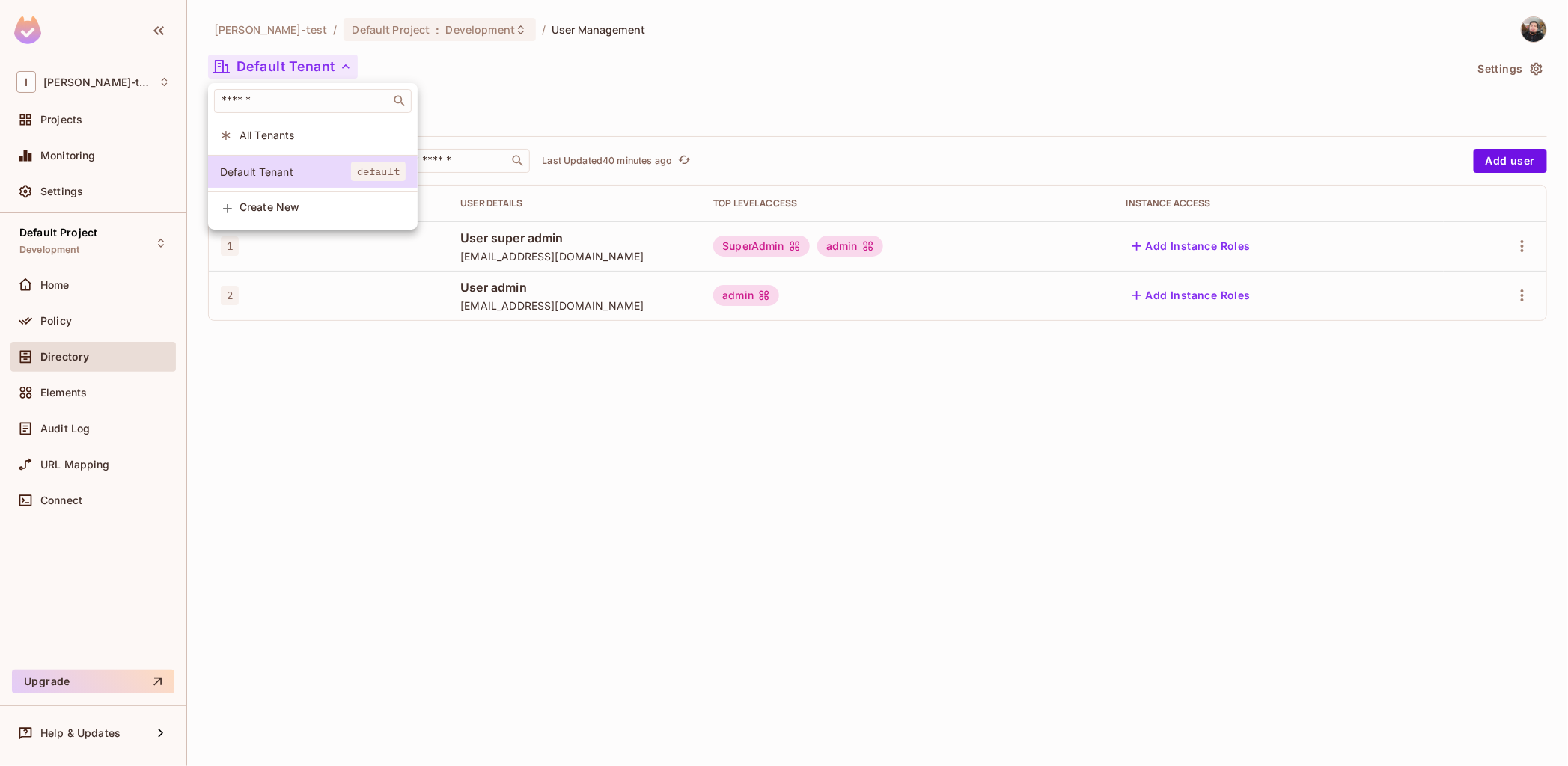
click at [1248, 102] on div at bounding box center [784, 383] width 1568 height 766
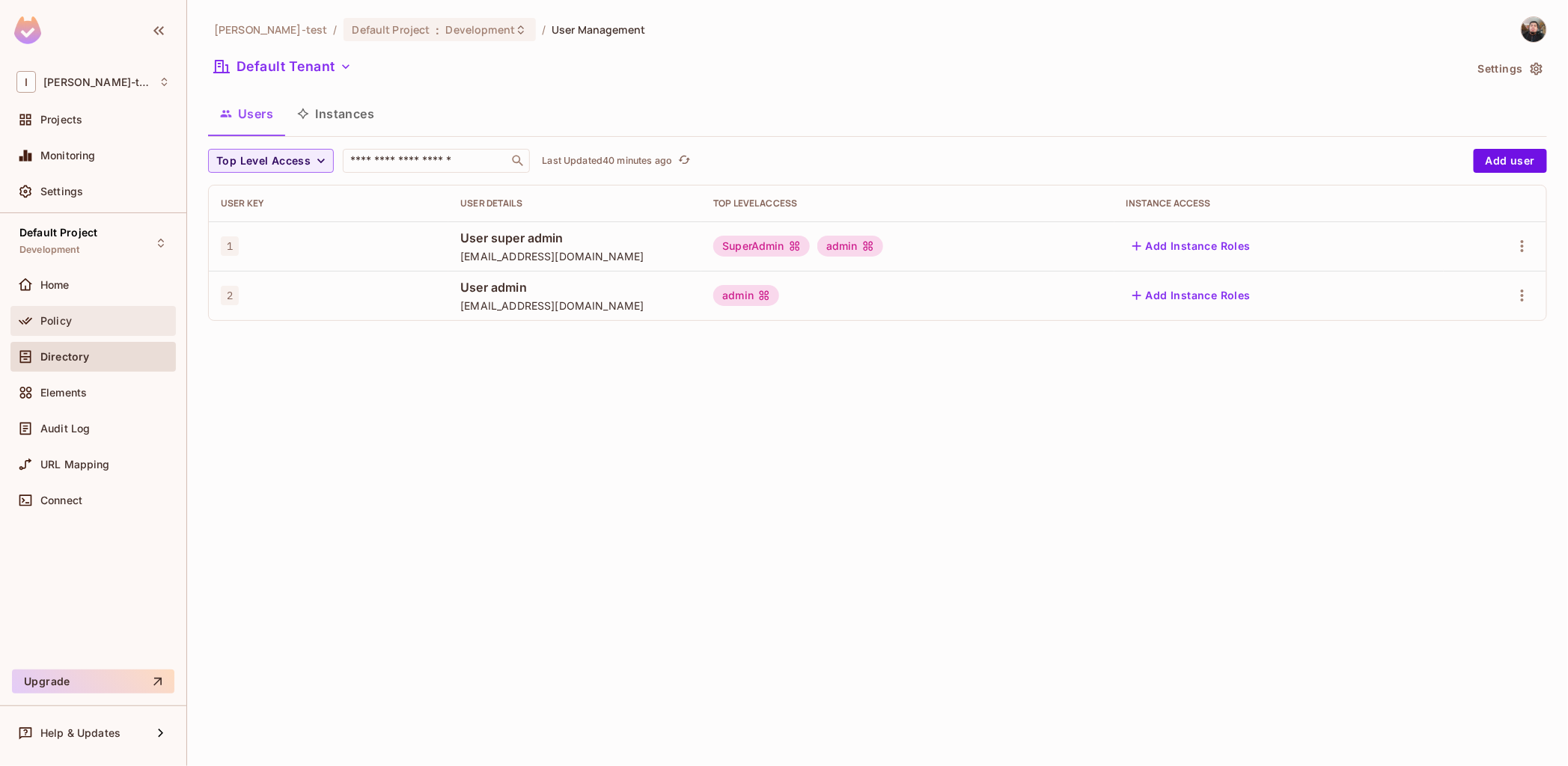
click at [79, 331] on div "Policy" at bounding box center [93, 321] width 165 height 30
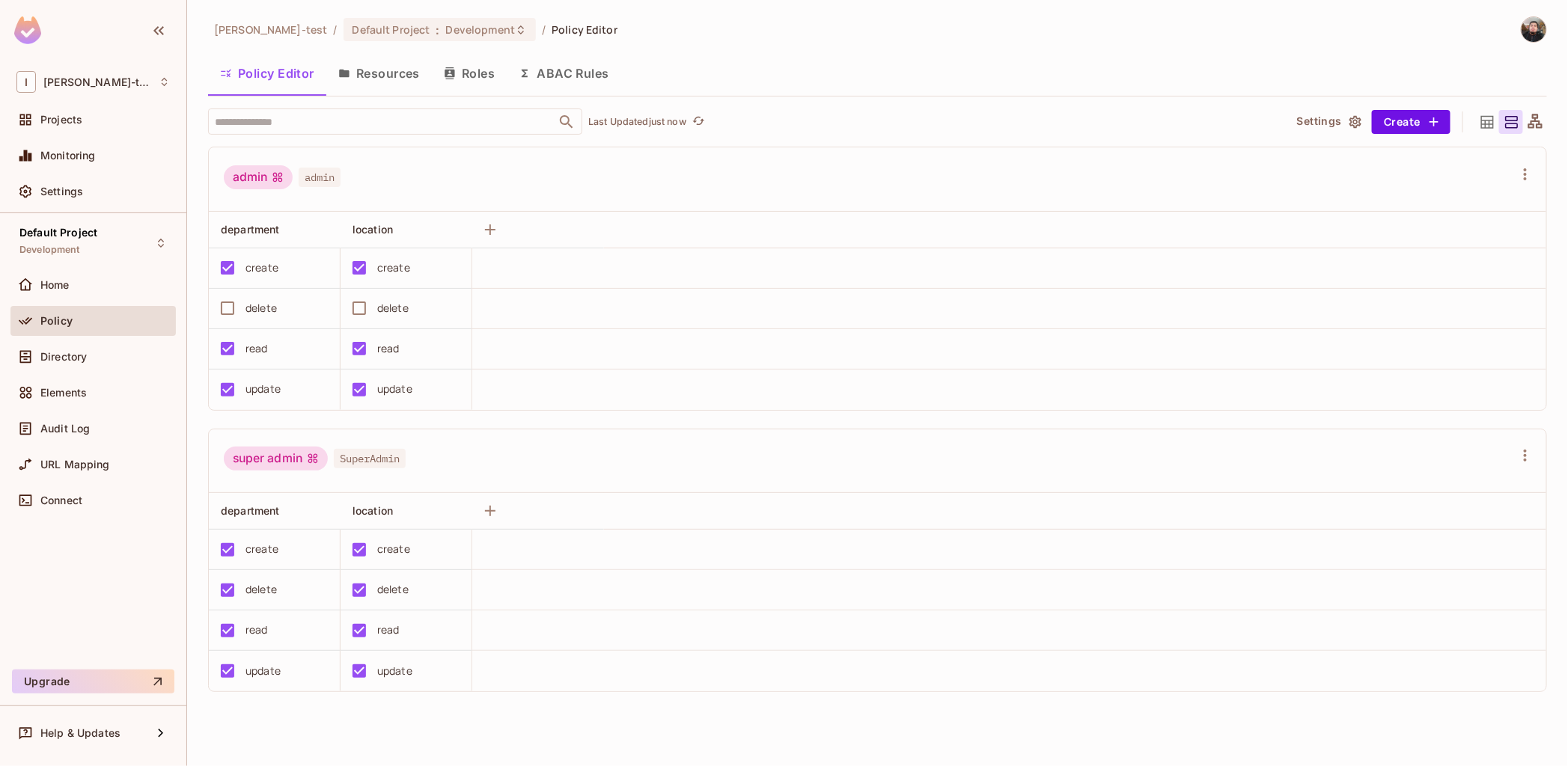
click at [357, 75] on button "Resources" at bounding box center [379, 73] width 106 height 38
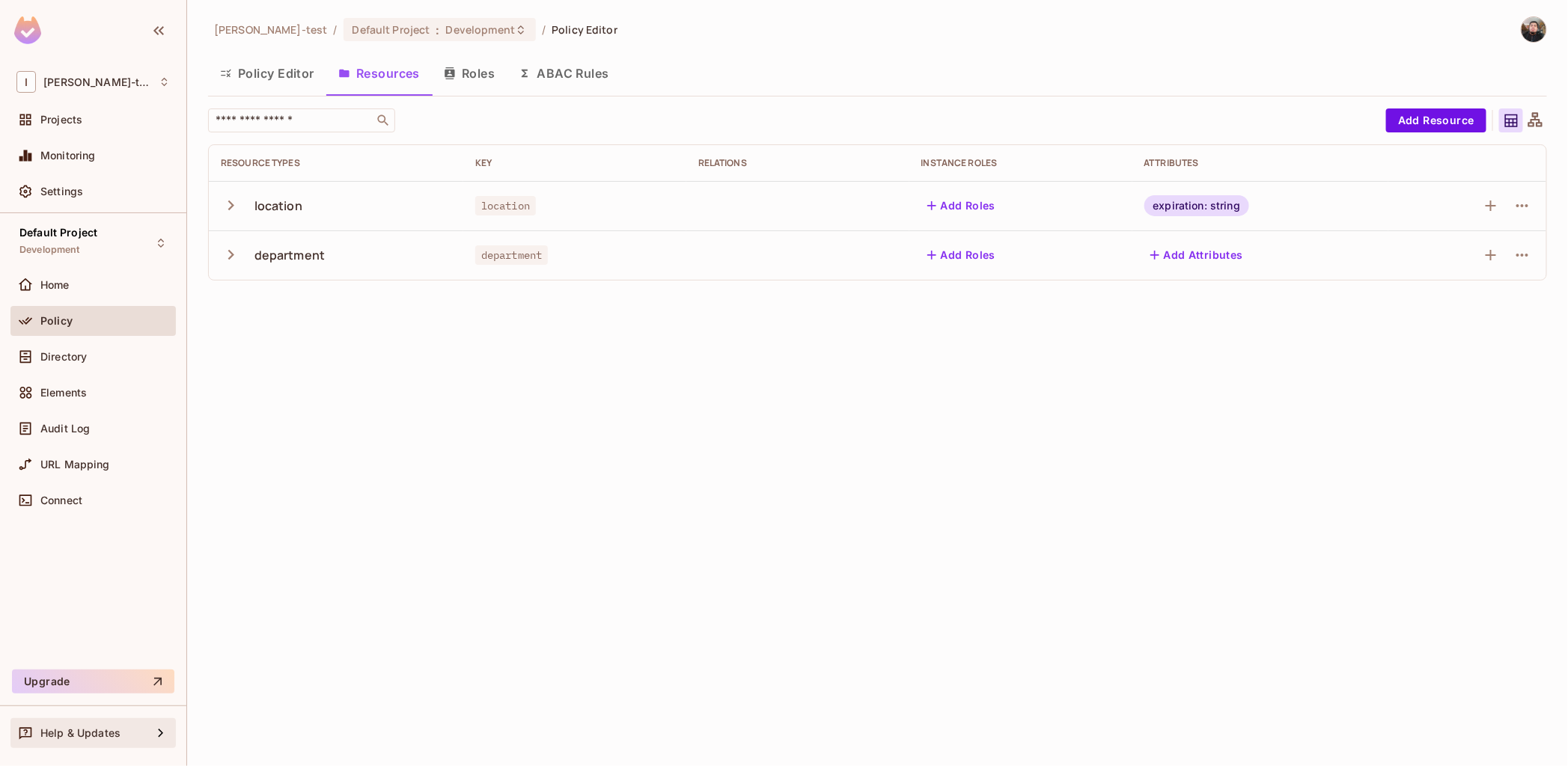
click at [70, 742] on div "Help & Updates" at bounding box center [93, 733] width 153 height 18
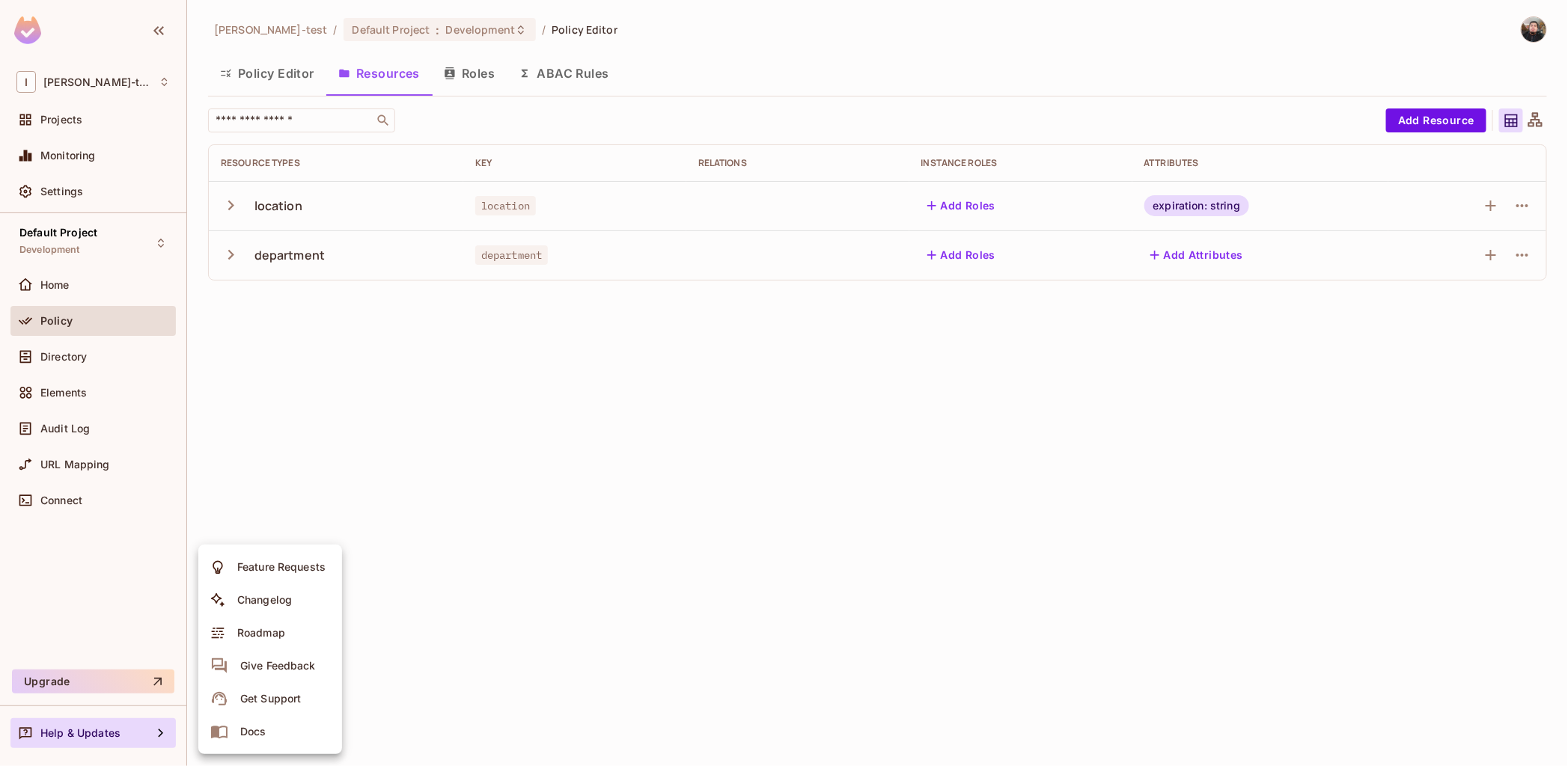
drag, startPoint x: 270, startPoint y: 729, endPoint x: 248, endPoint y: 738, distance: 23.8
click at [248, 738] on span "Docs" at bounding box center [254, 731] width 35 height 24
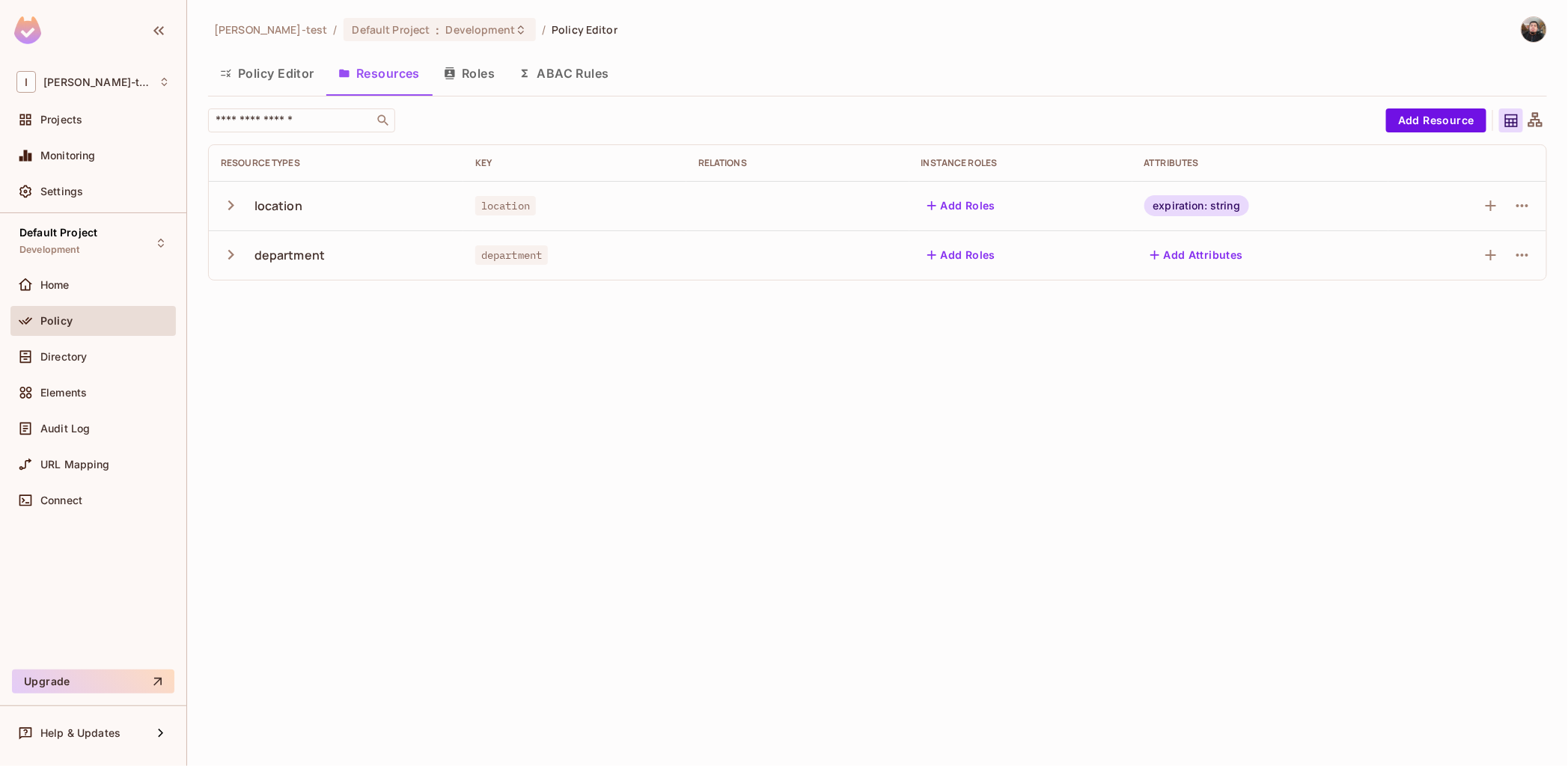
click at [265, 67] on button "Policy Editor" at bounding box center [267, 73] width 118 height 38
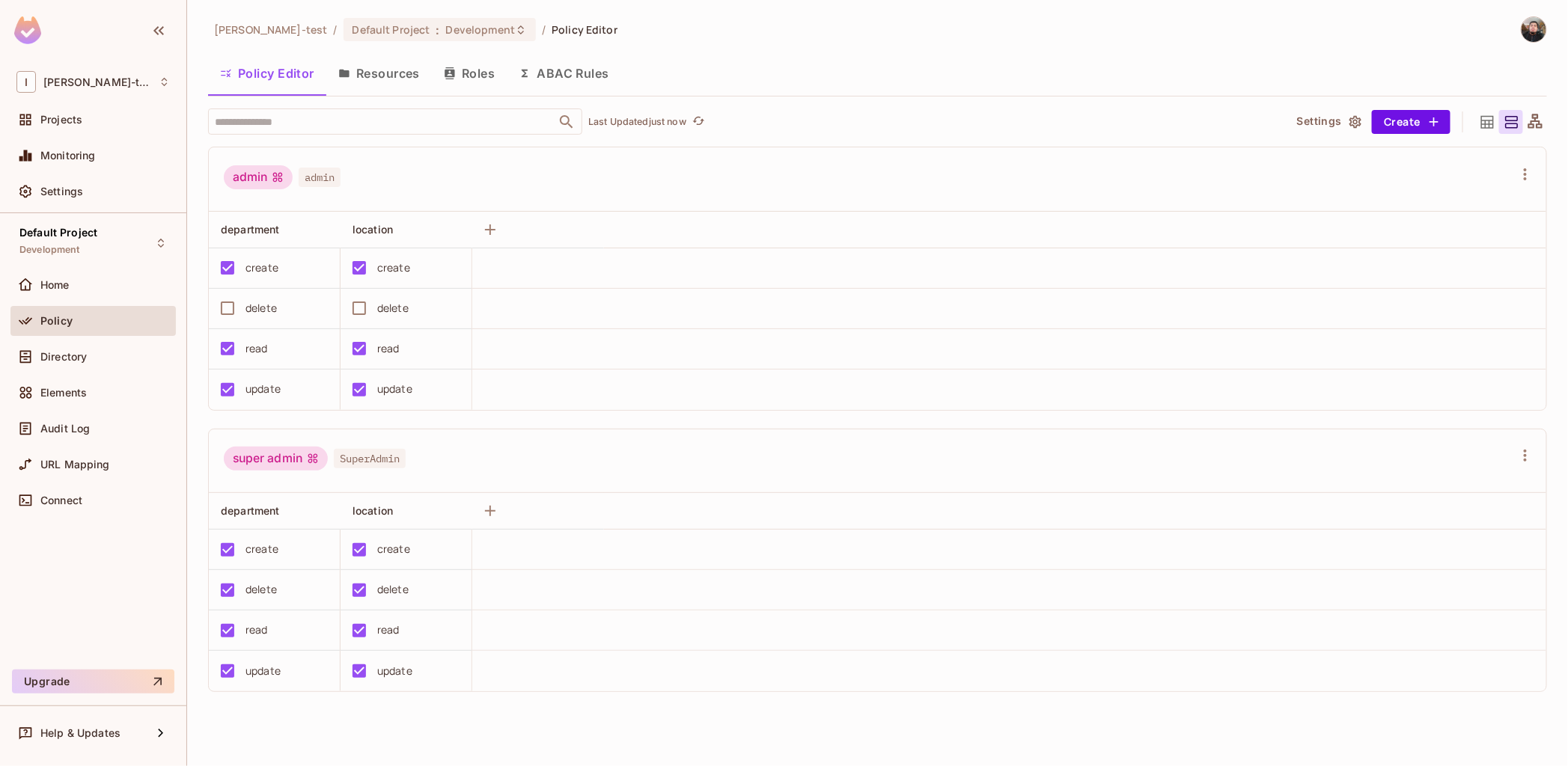
click at [399, 77] on button "Resources" at bounding box center [379, 73] width 106 height 38
